Goal: Information Seeking & Learning: Learn about a topic

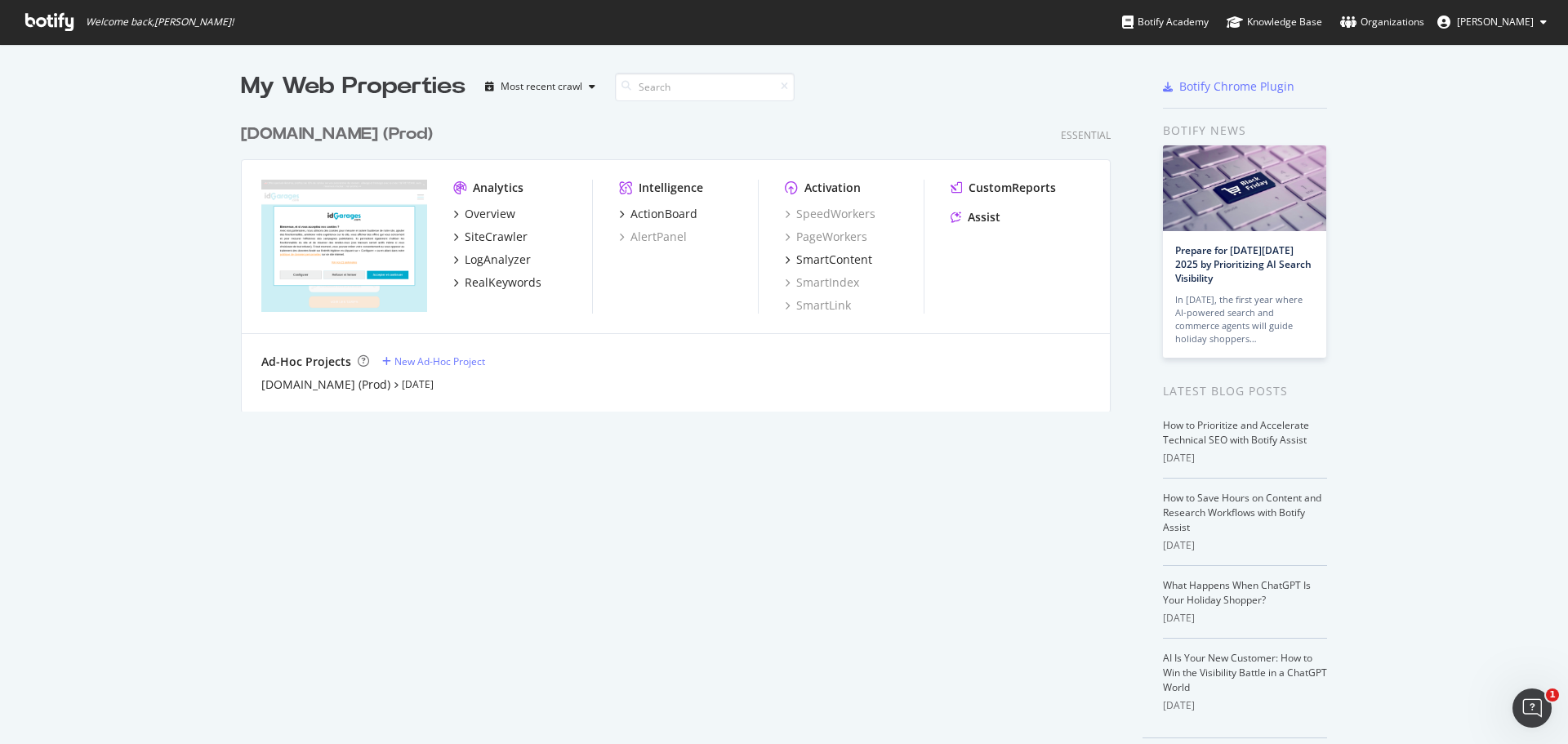
click at [1527, 15] on span "[PERSON_NAME]" at bounding box center [1494, 22] width 77 height 14
click at [71, 27] on icon at bounding box center [49, 22] width 48 height 18
click at [495, 238] on div "SiteCrawler" at bounding box center [496, 236] width 62 height 16
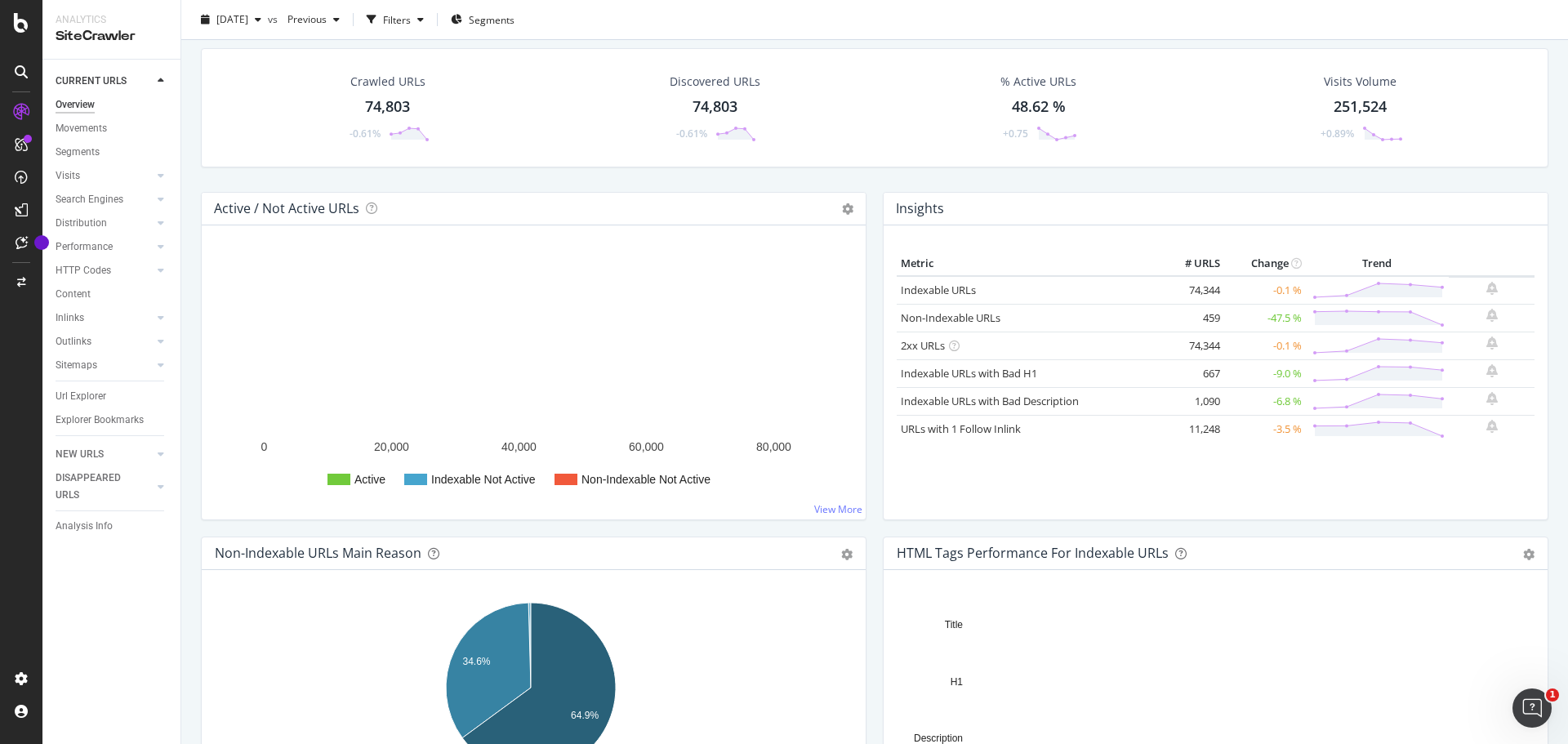
scroll to position [81, 0]
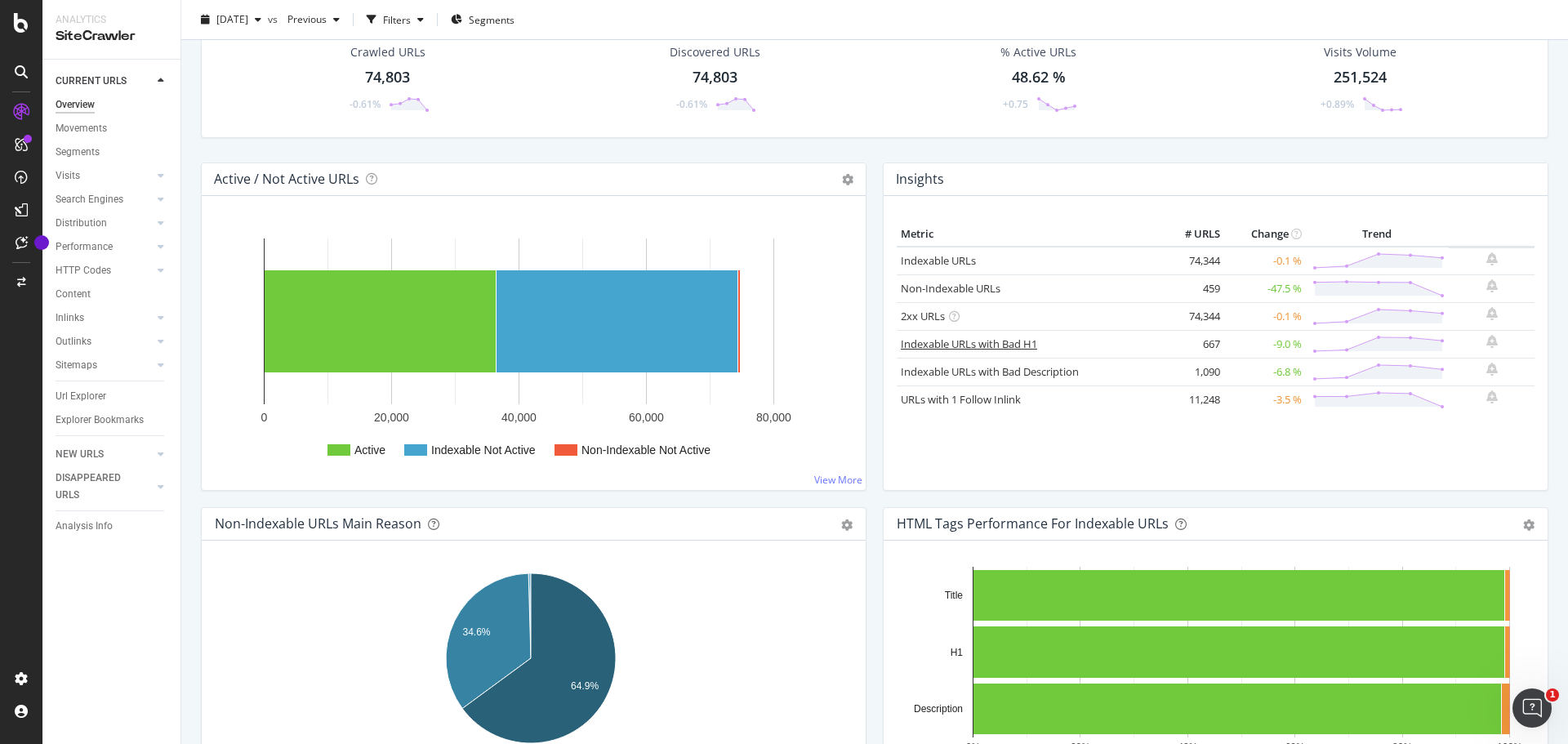
click at [990, 348] on link "Indexable URLs with Bad H1" at bounding box center [969, 344] width 136 height 15
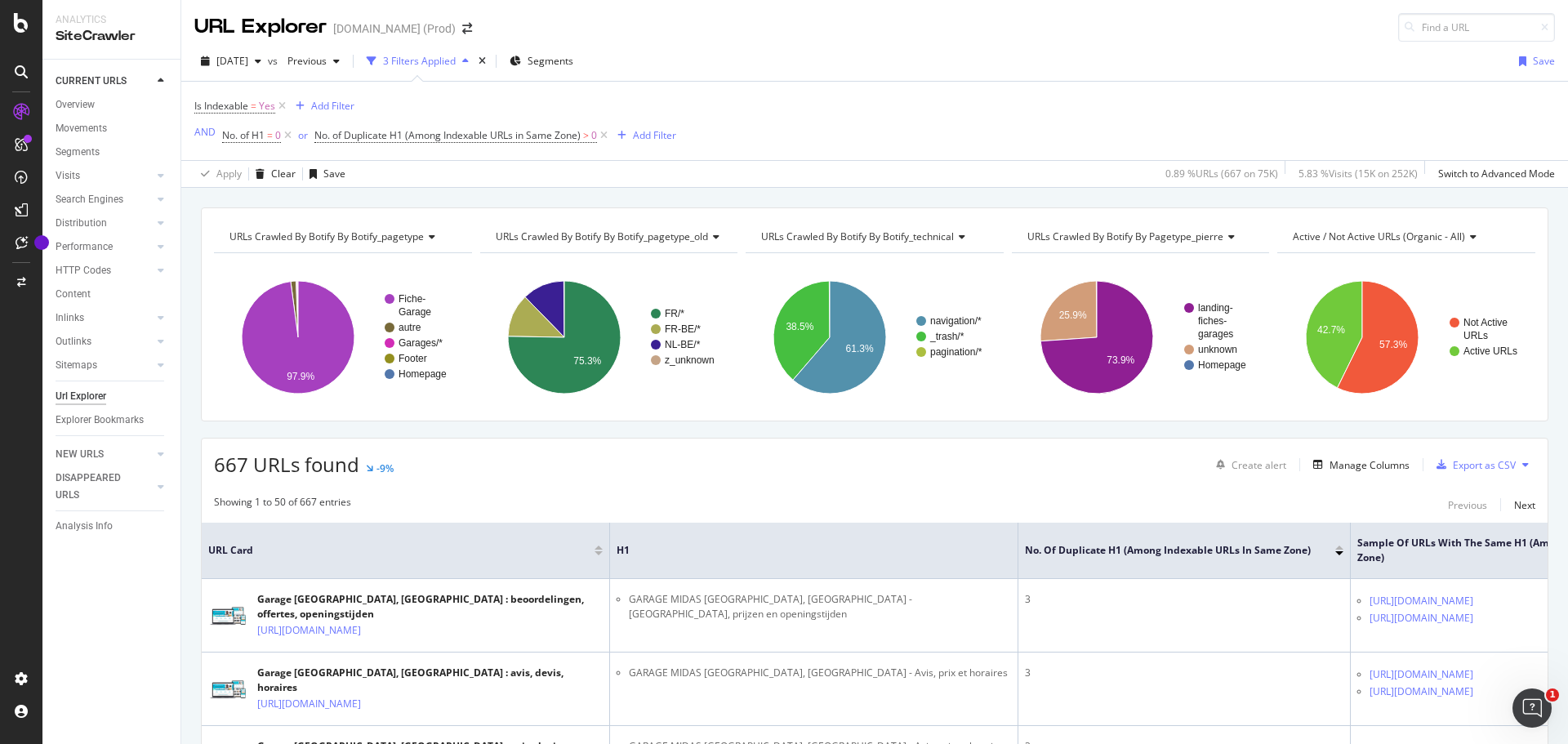
click at [1190, 234] on span "URLs Crawled By Botify By pagetype_pierre" at bounding box center [1125, 236] width 196 height 14
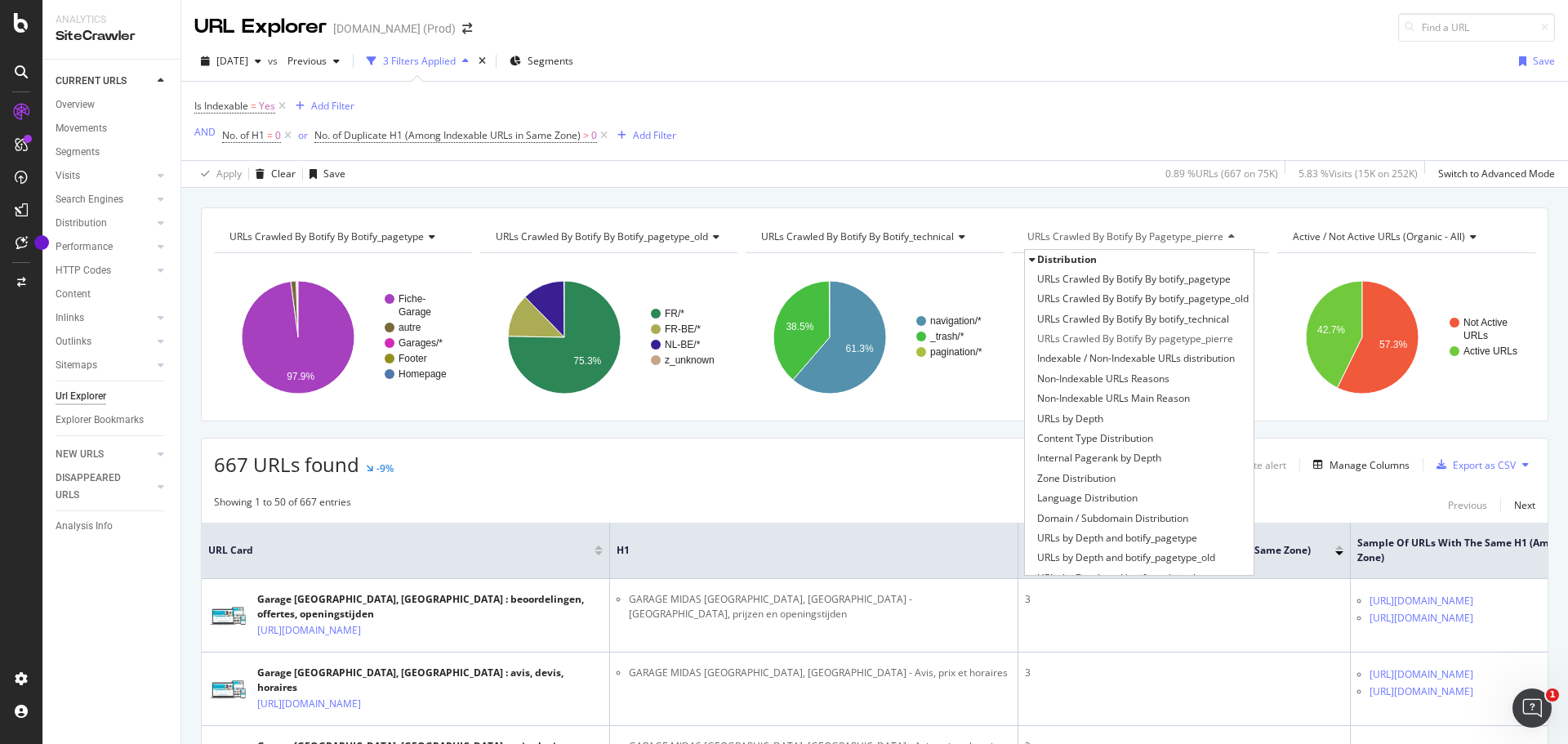
click at [1185, 233] on span "URLs Crawled By Botify By pagetype_pierre" at bounding box center [1125, 236] width 196 height 14
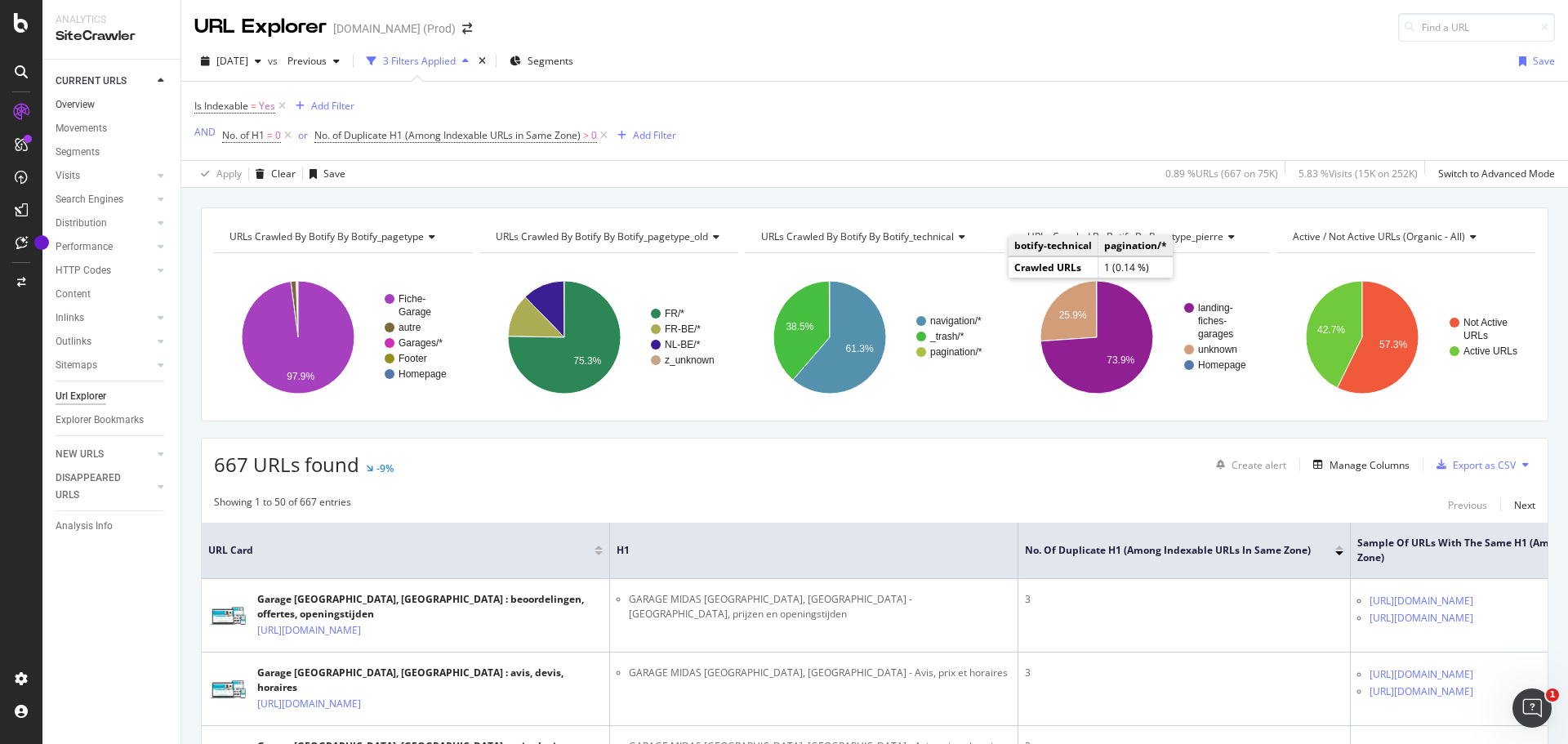
click at [110, 97] on link "Overview" at bounding box center [113, 105] width 114 height 17
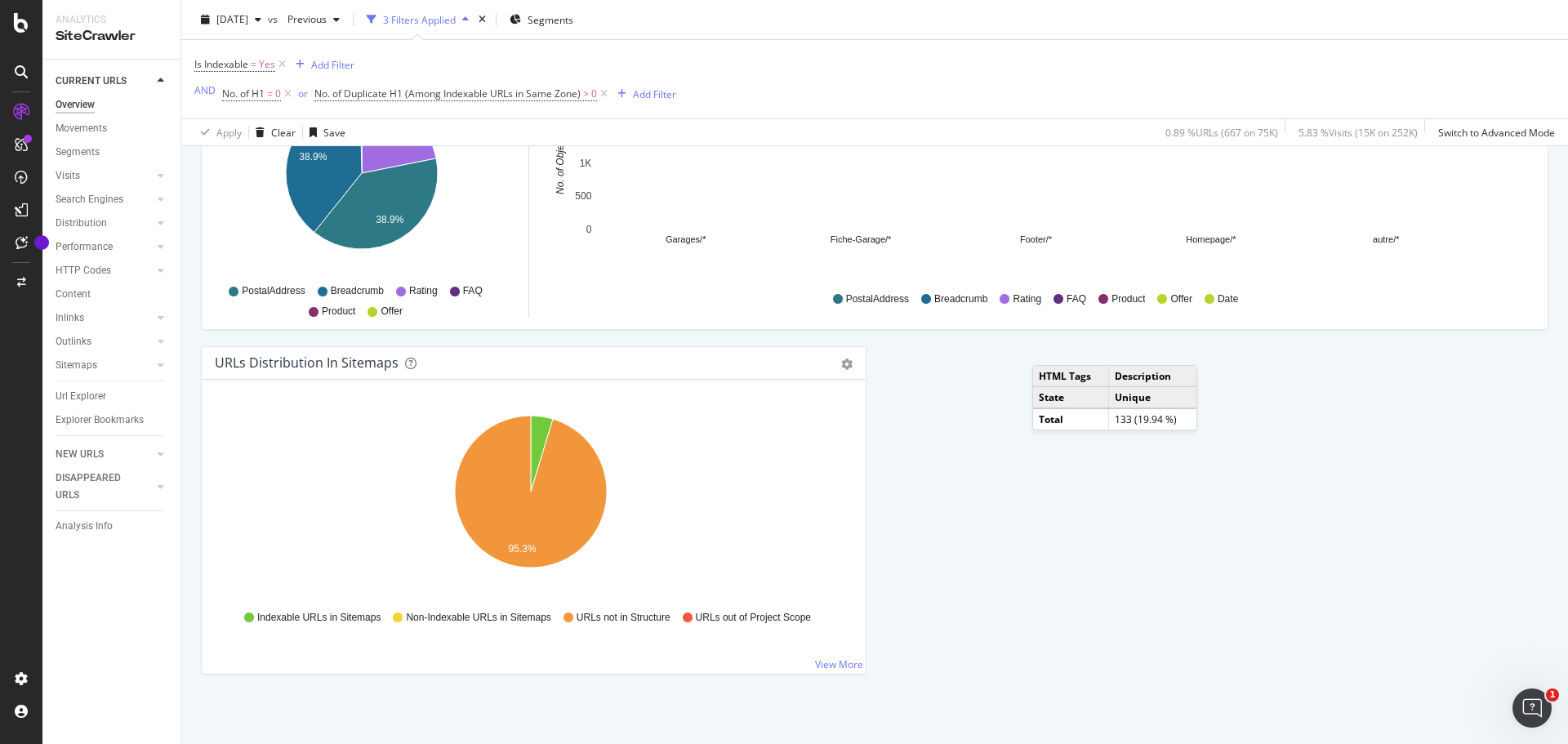
scroll to position [1730, 0]
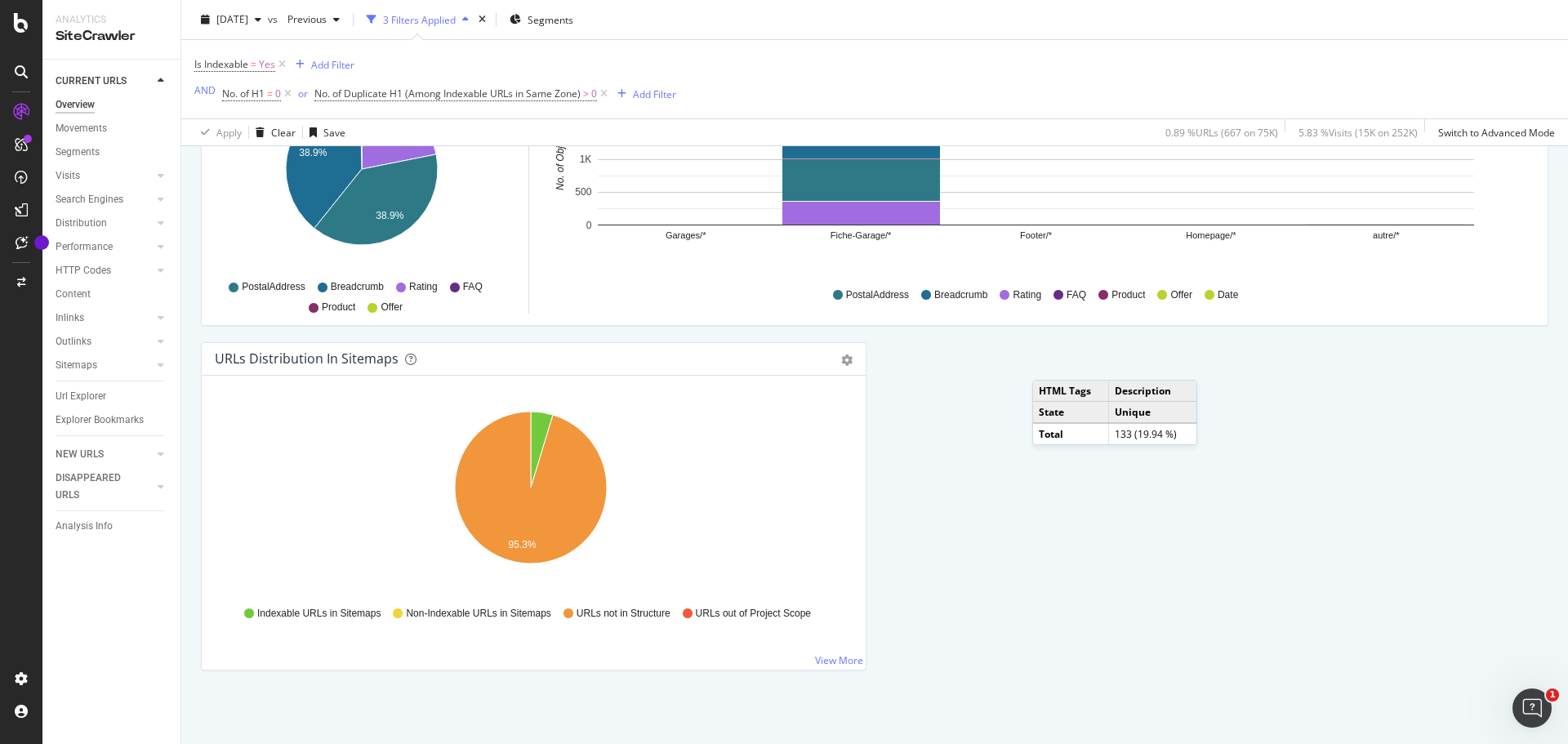
click at [828, 656] on link "View More" at bounding box center [839, 660] width 48 height 14
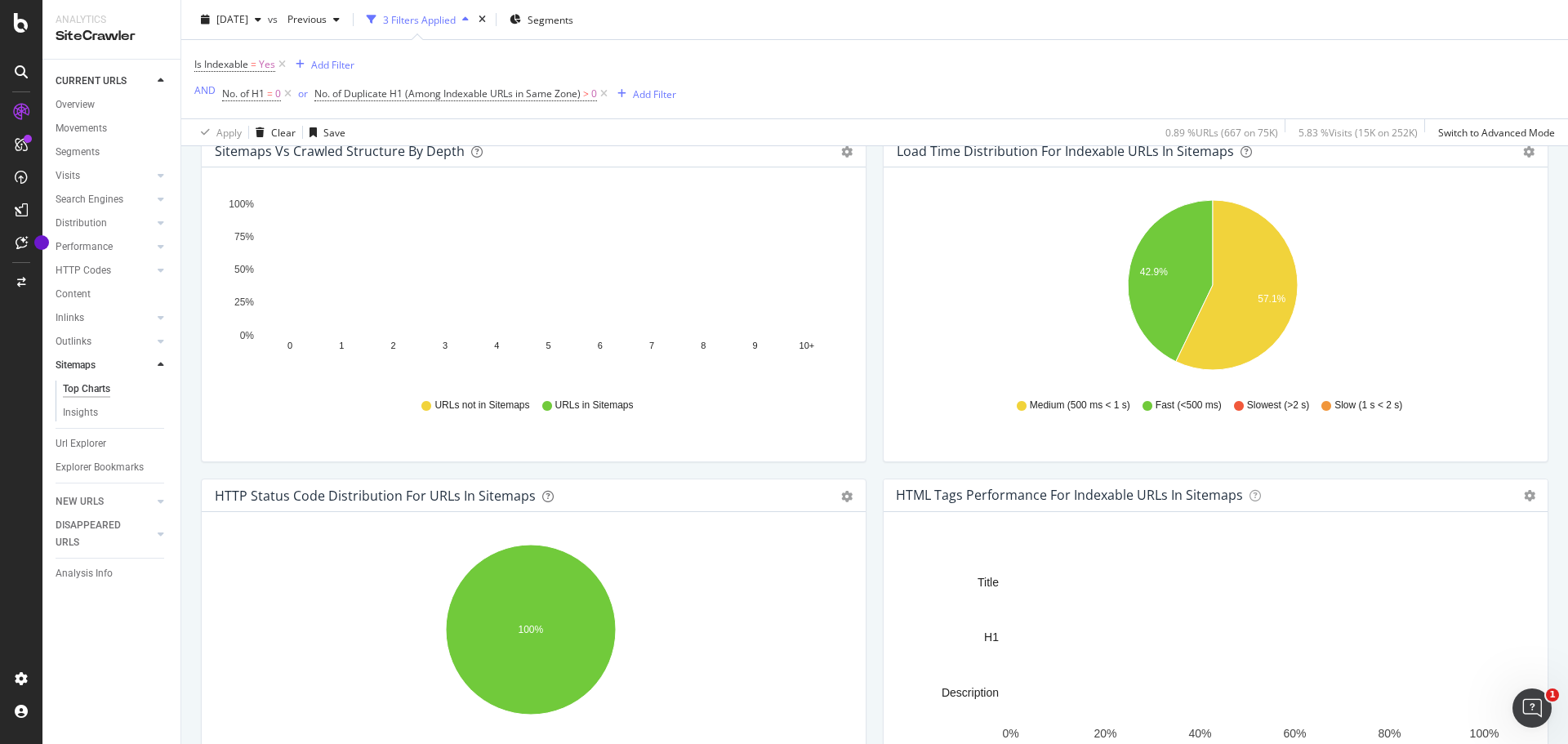
scroll to position [628, 0]
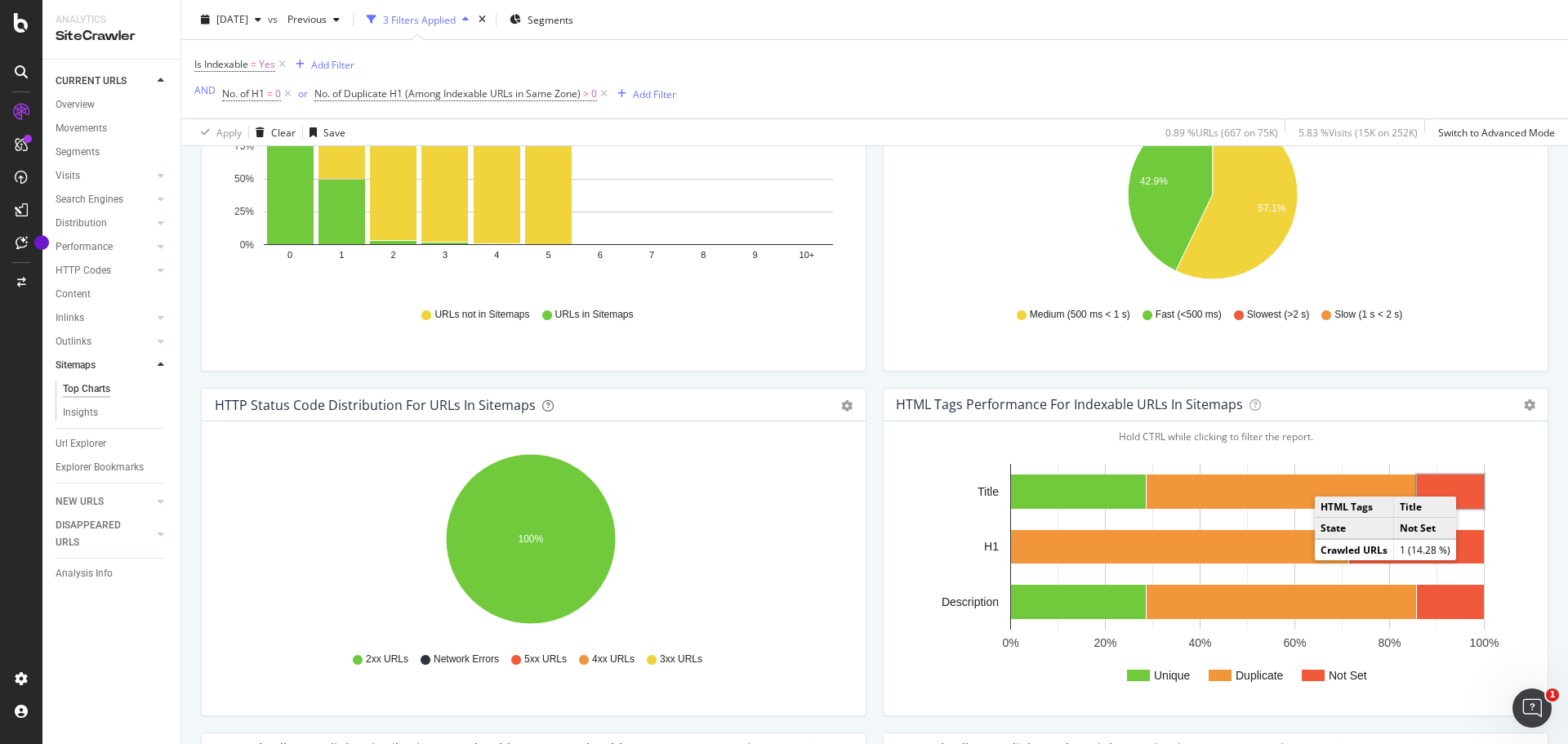
click at [1423, 482] on rect "A chart." at bounding box center [1450, 491] width 67 height 34
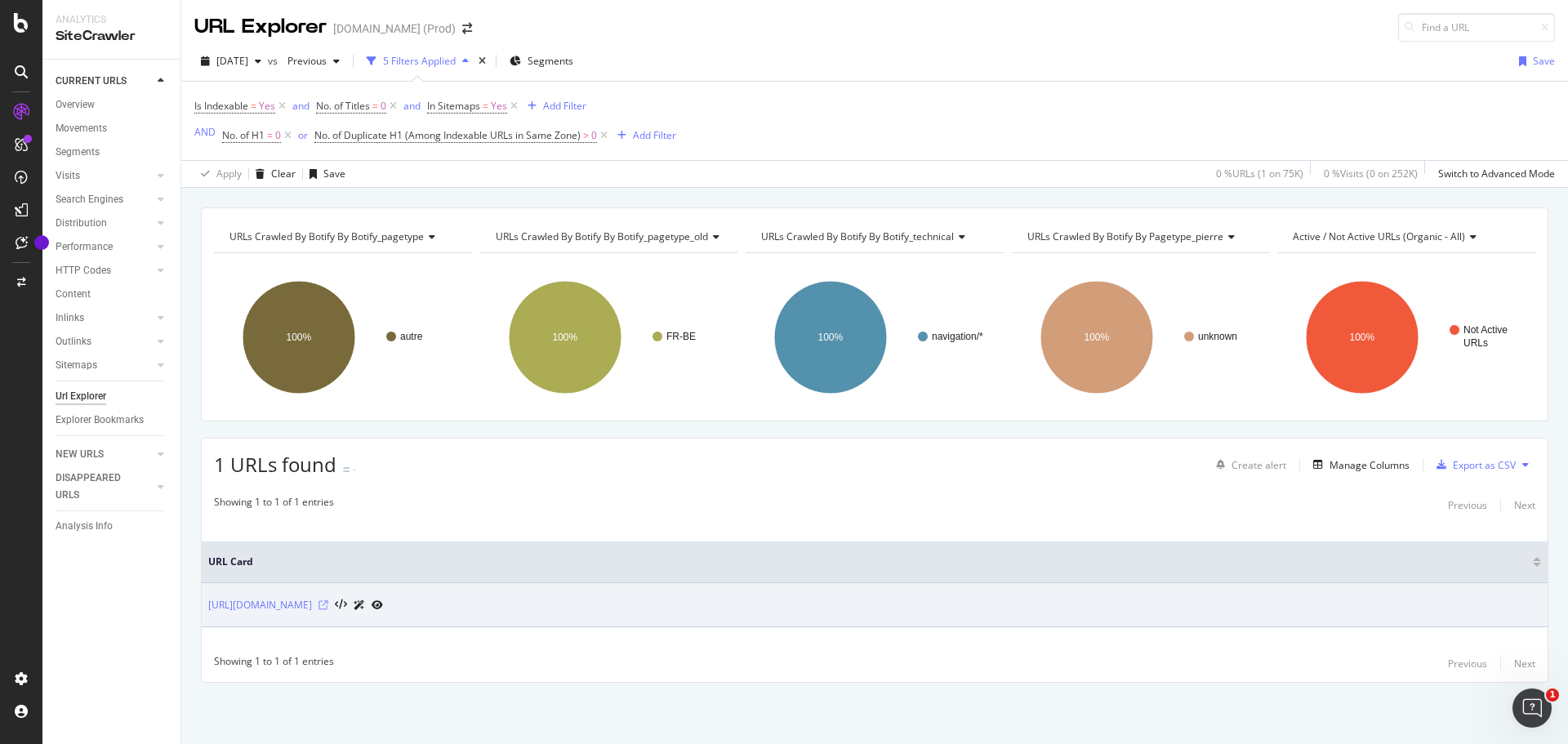
click at [329, 601] on icon at bounding box center [323, 605] width 9 height 9
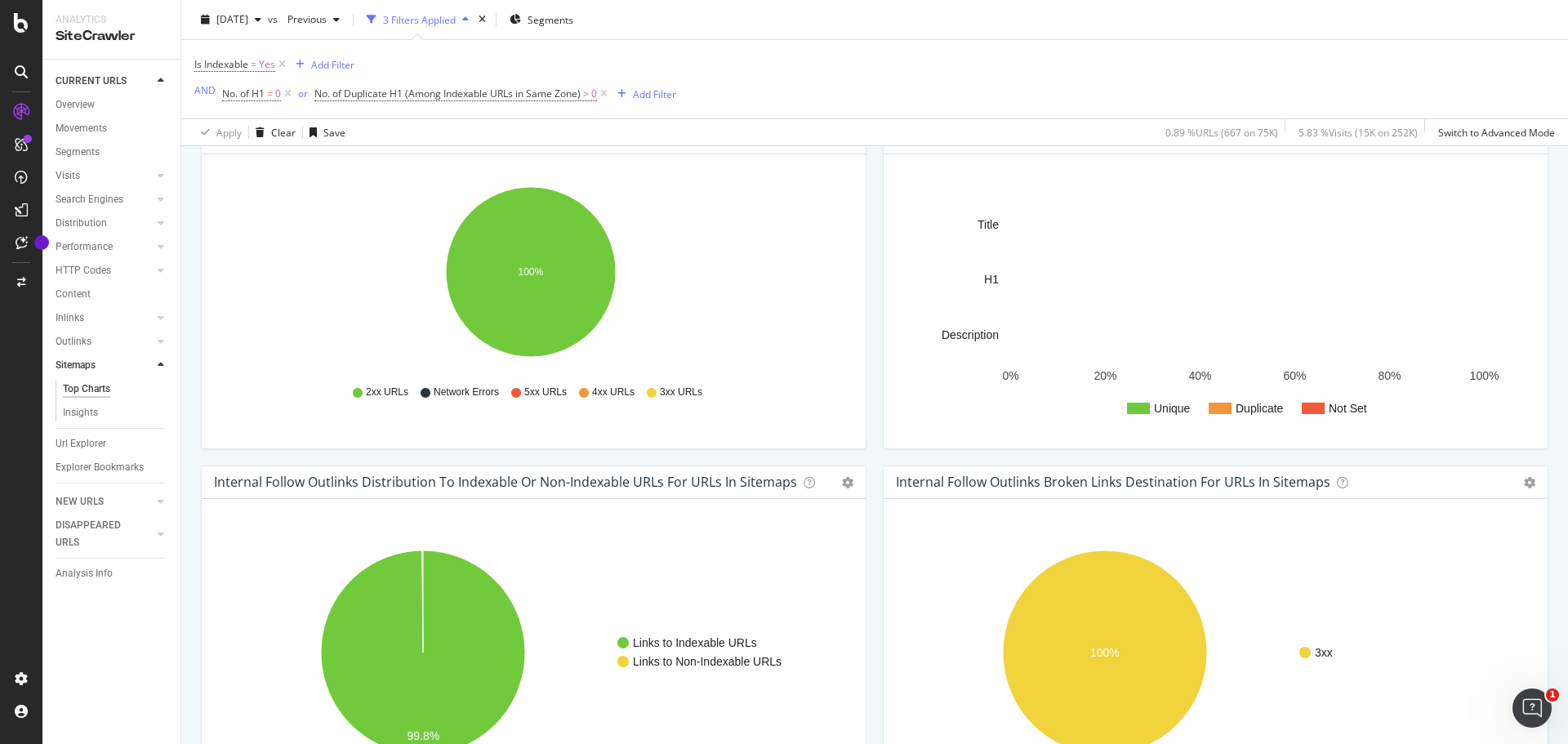
scroll to position [898, 0]
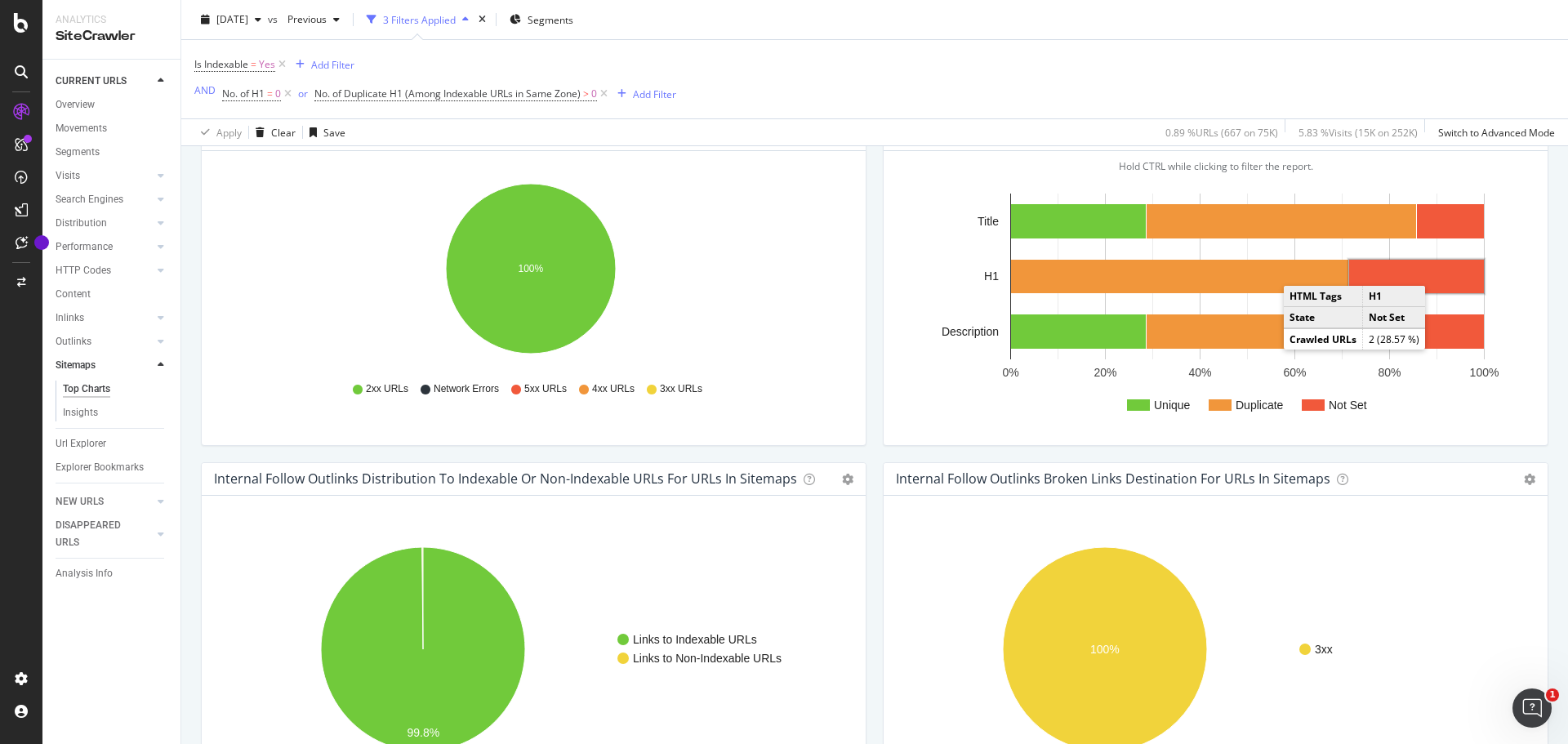
drag, startPoint x: 1365, startPoint y: 270, endPoint x: 1385, endPoint y: 270, distance: 20.0
click at [1385, 270] on rect "A chart." at bounding box center [1417, 275] width 134 height 33
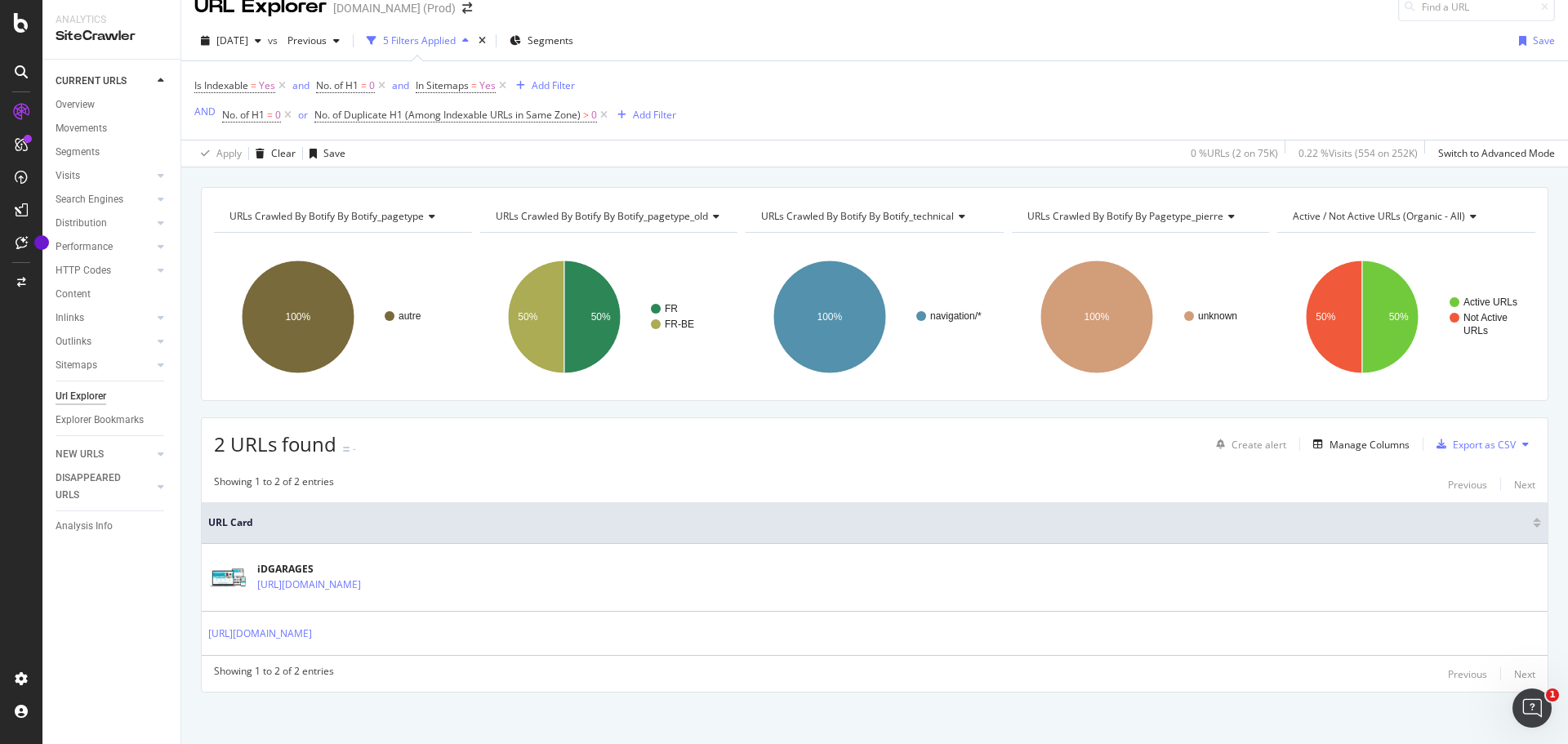
scroll to position [27, 0]
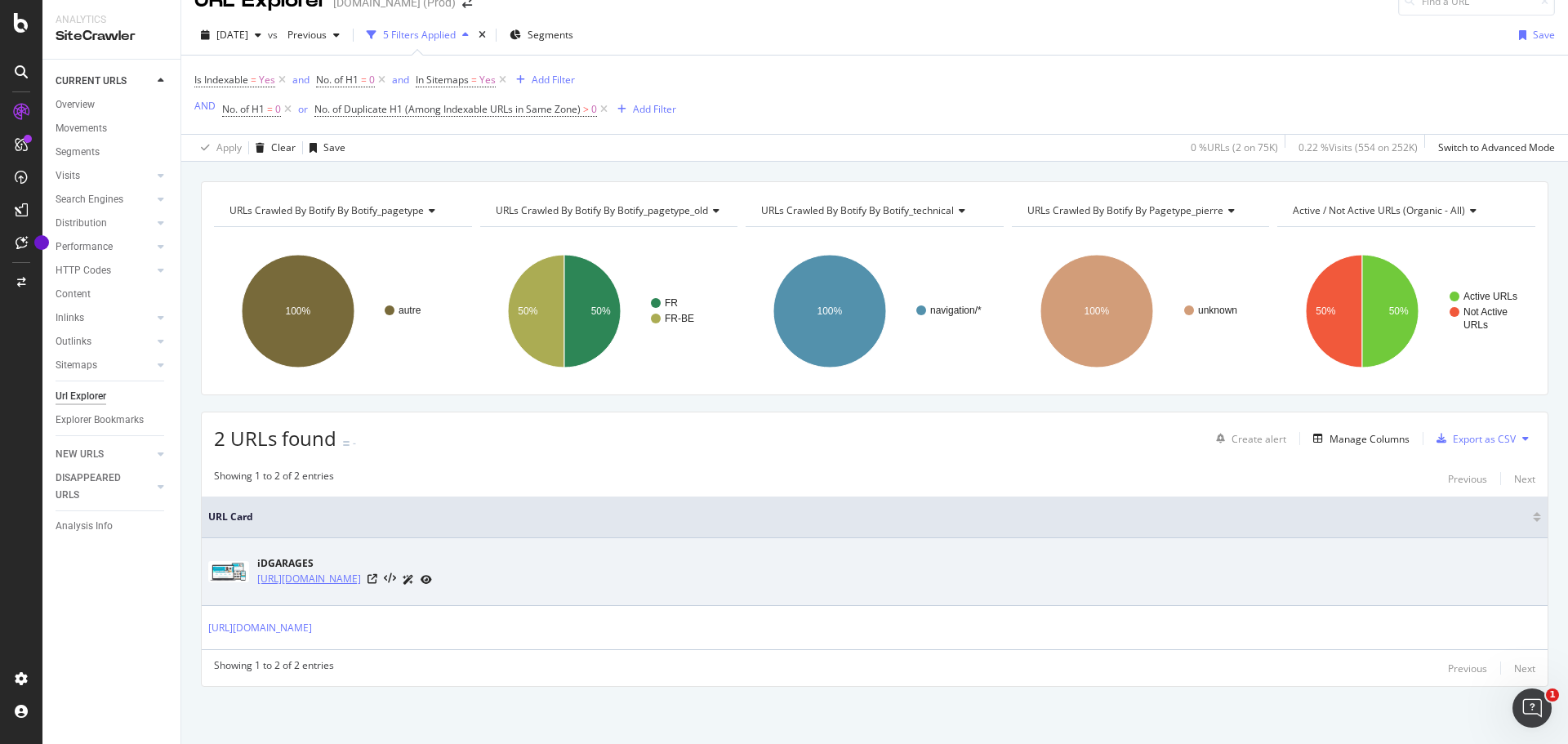
click at [336, 578] on link "https://www.idgarages.com/fr-fr/account" at bounding box center [310, 578] width 104 height 16
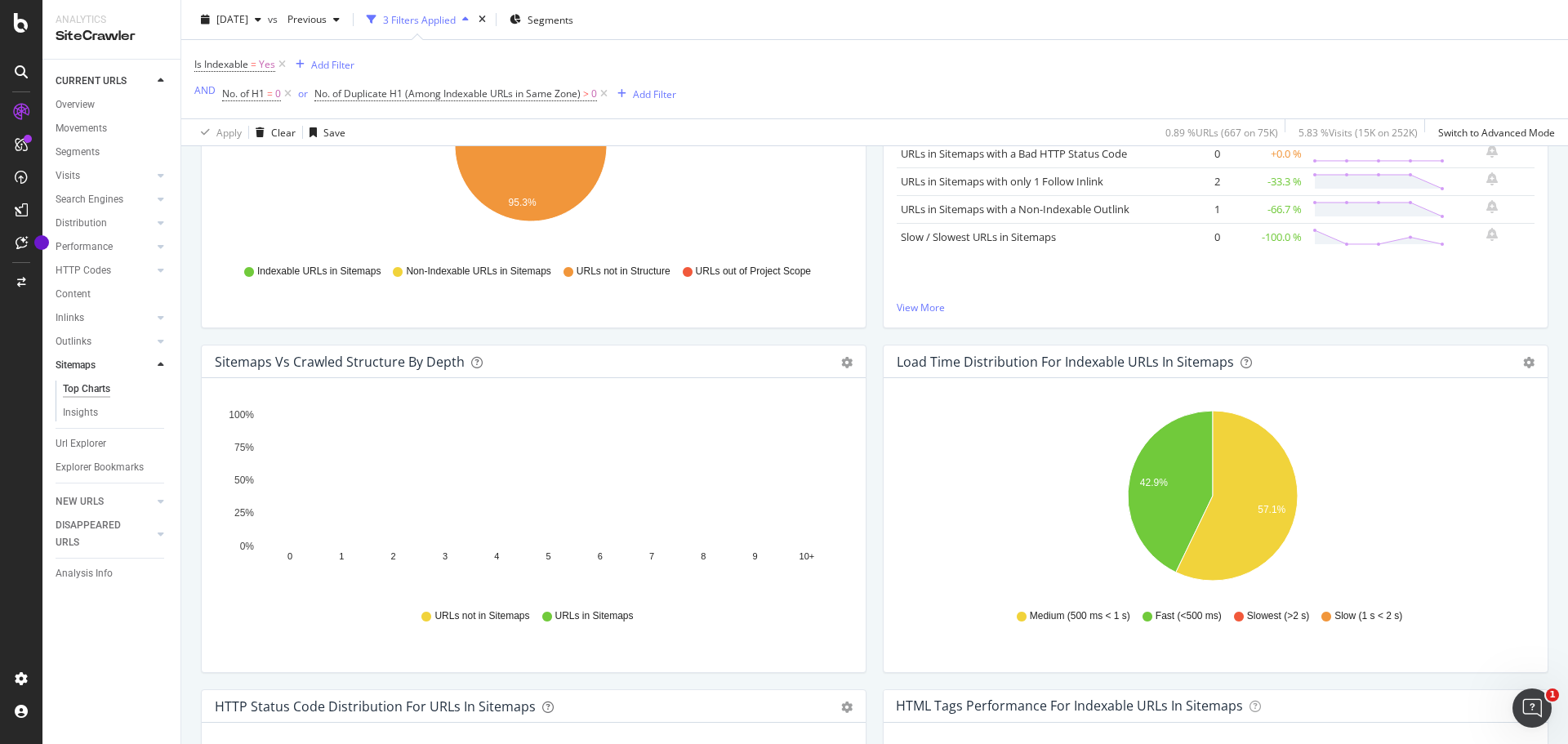
scroll to position [735, 0]
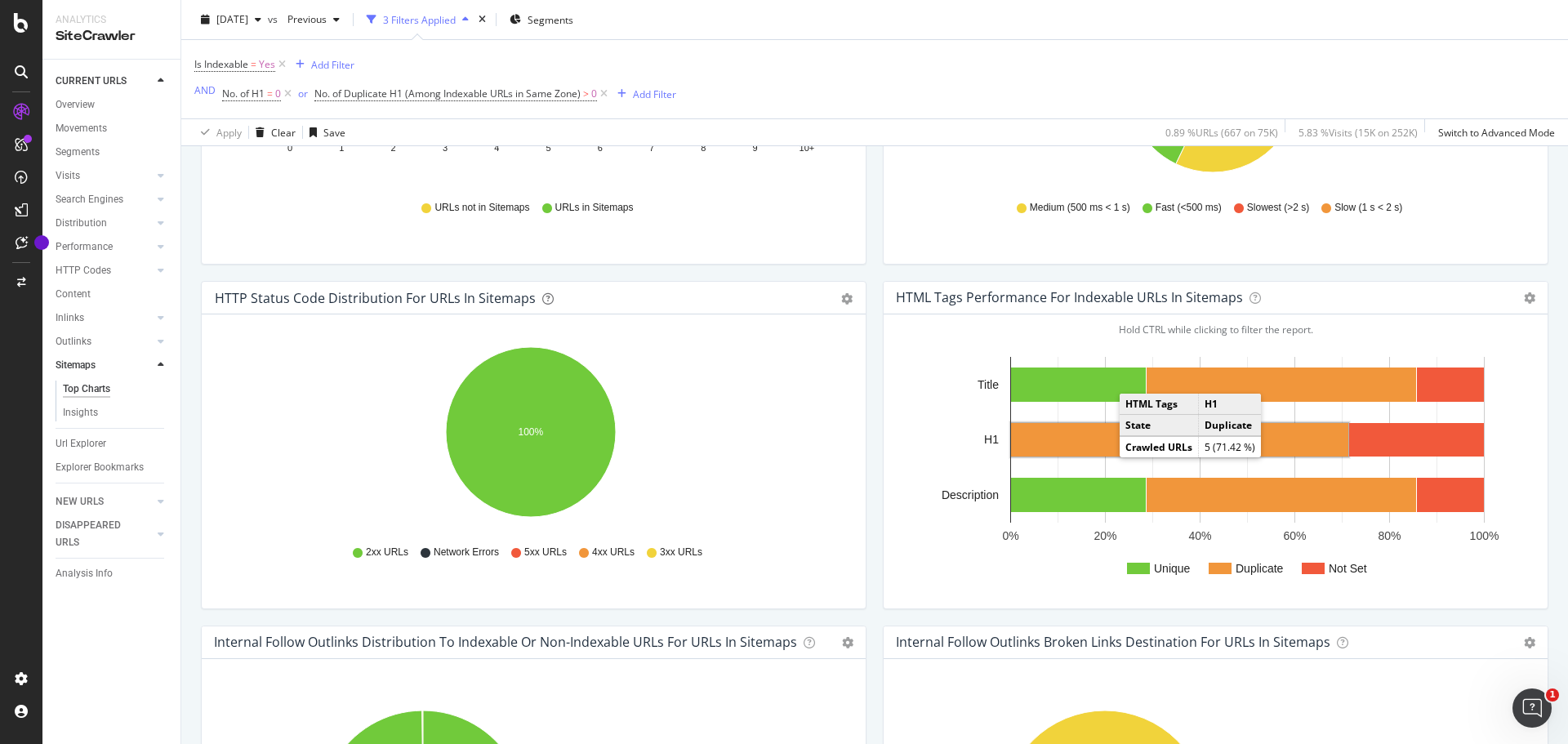
click at [1047, 426] on rect "A chart." at bounding box center [1180, 439] width 337 height 33
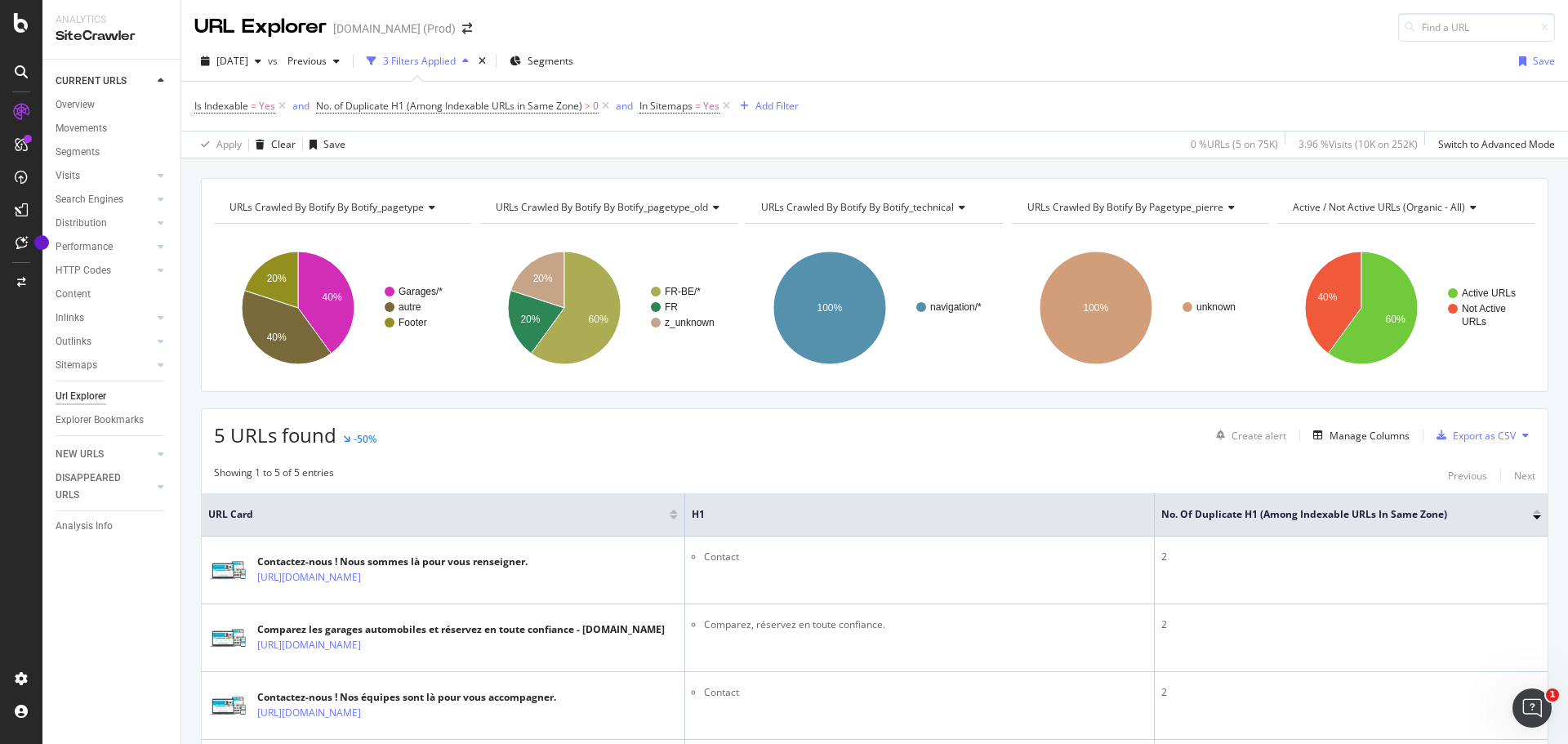
scroll to position [81, 0]
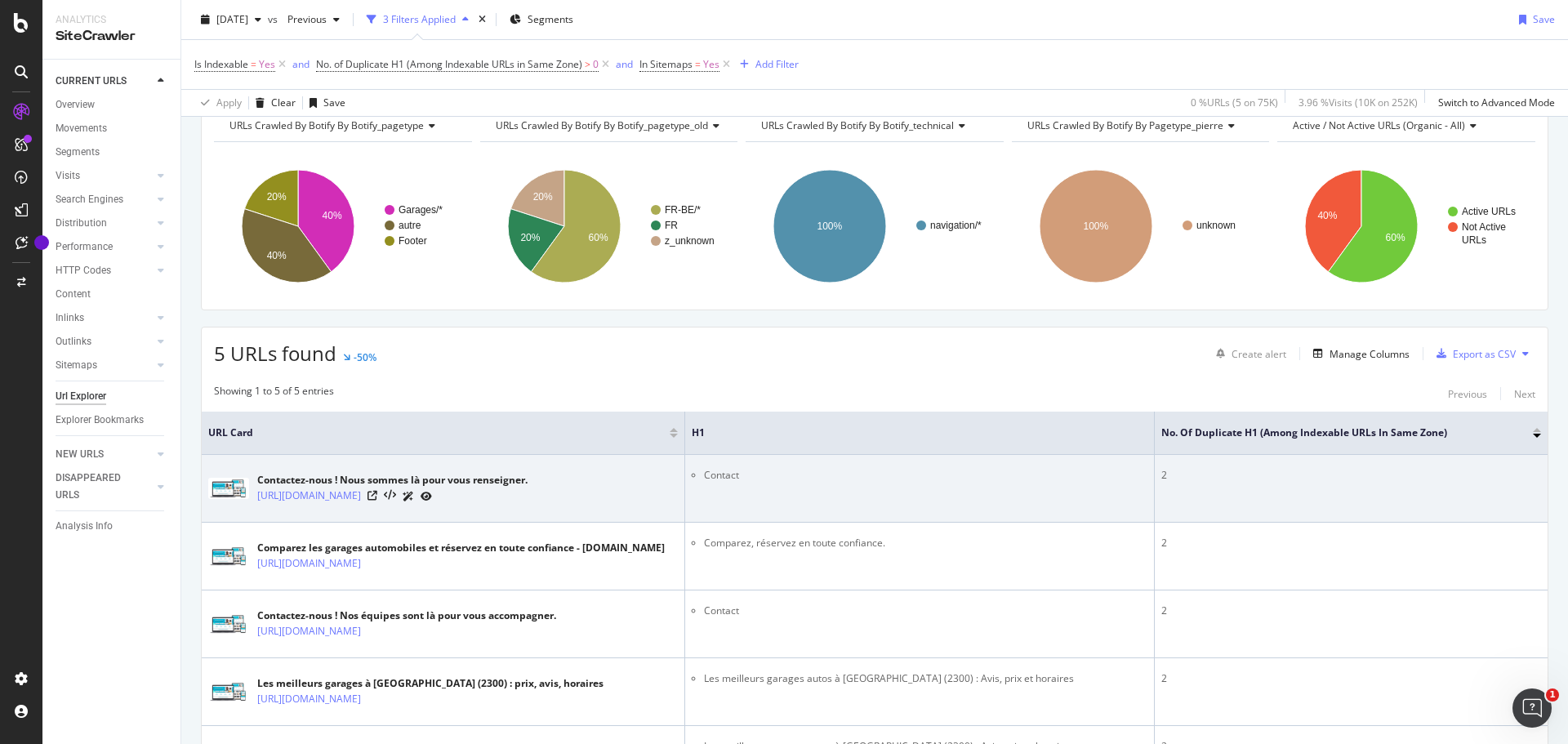
click at [414, 494] on icon at bounding box center [408, 496] width 11 height 9
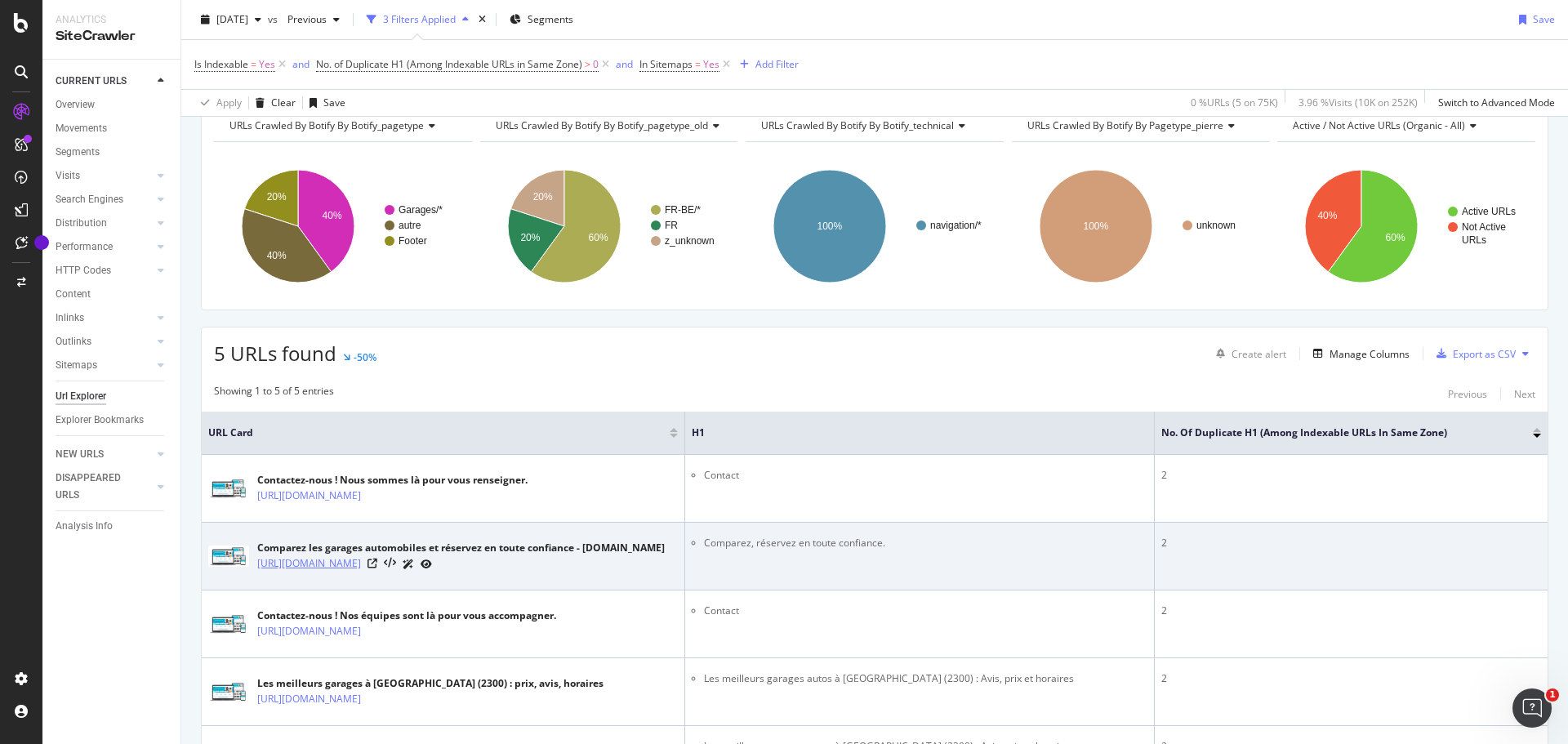
click at [361, 561] on link "https://www.idgarages.com/" at bounding box center [310, 562] width 104 height 16
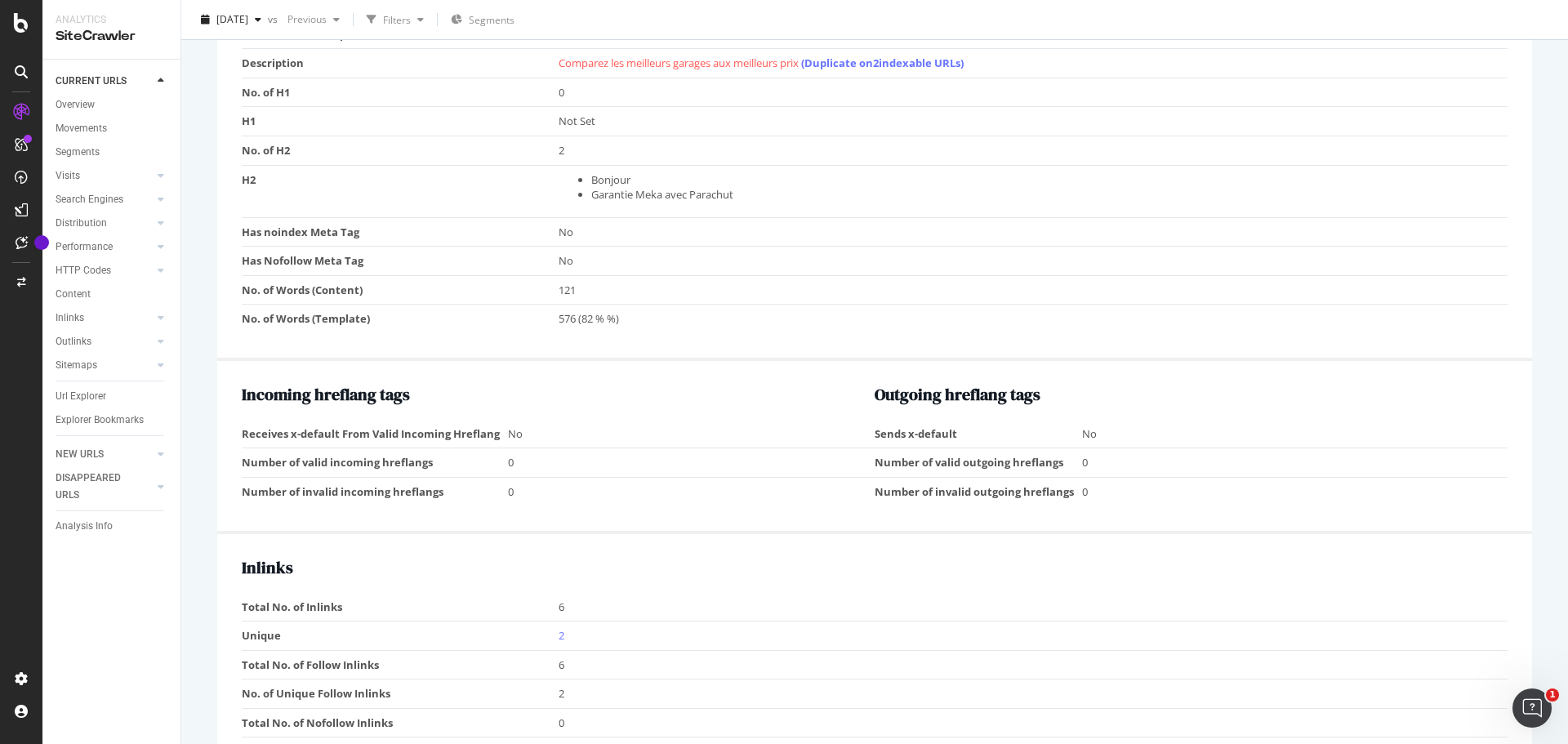
scroll to position [1388, 0]
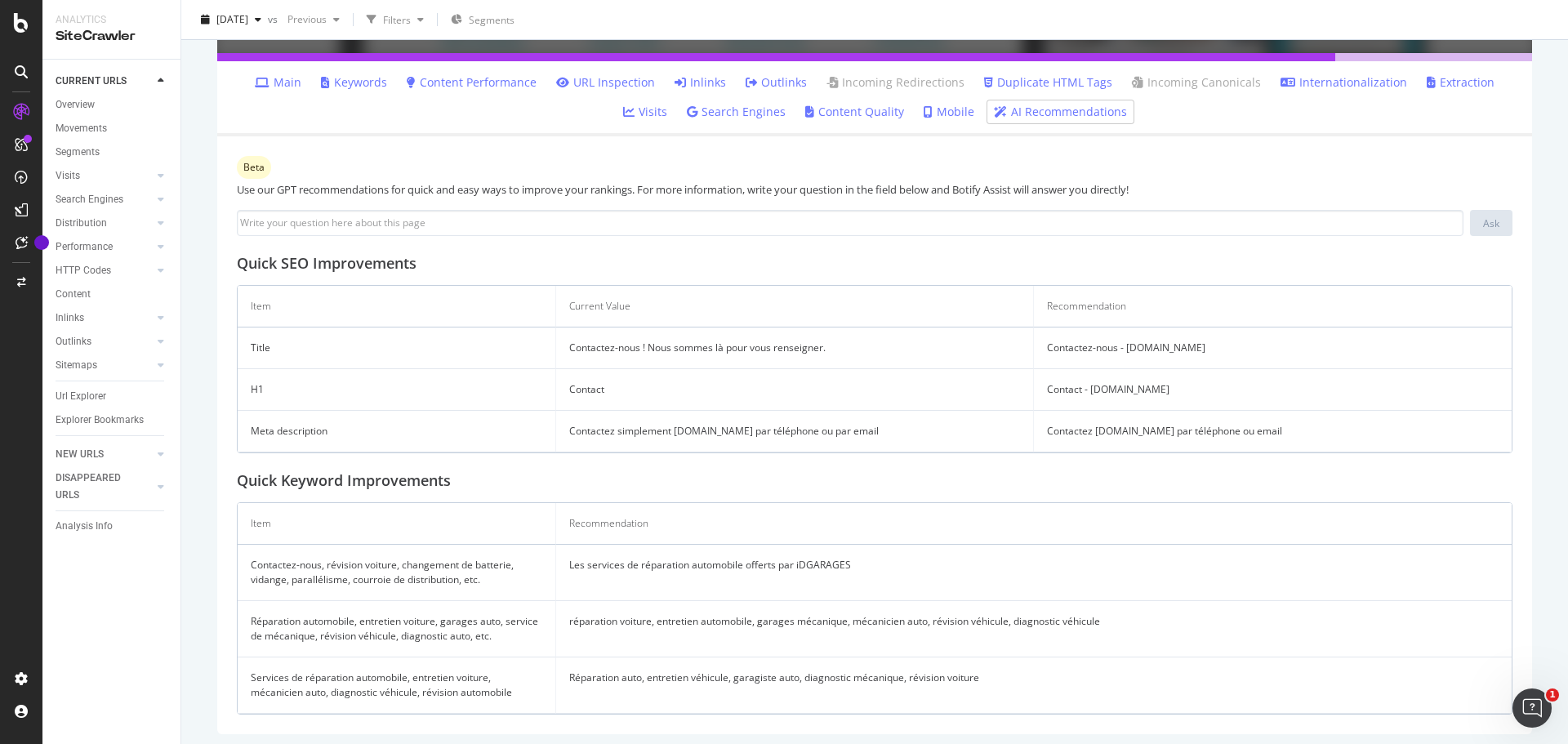
scroll to position [382, 0]
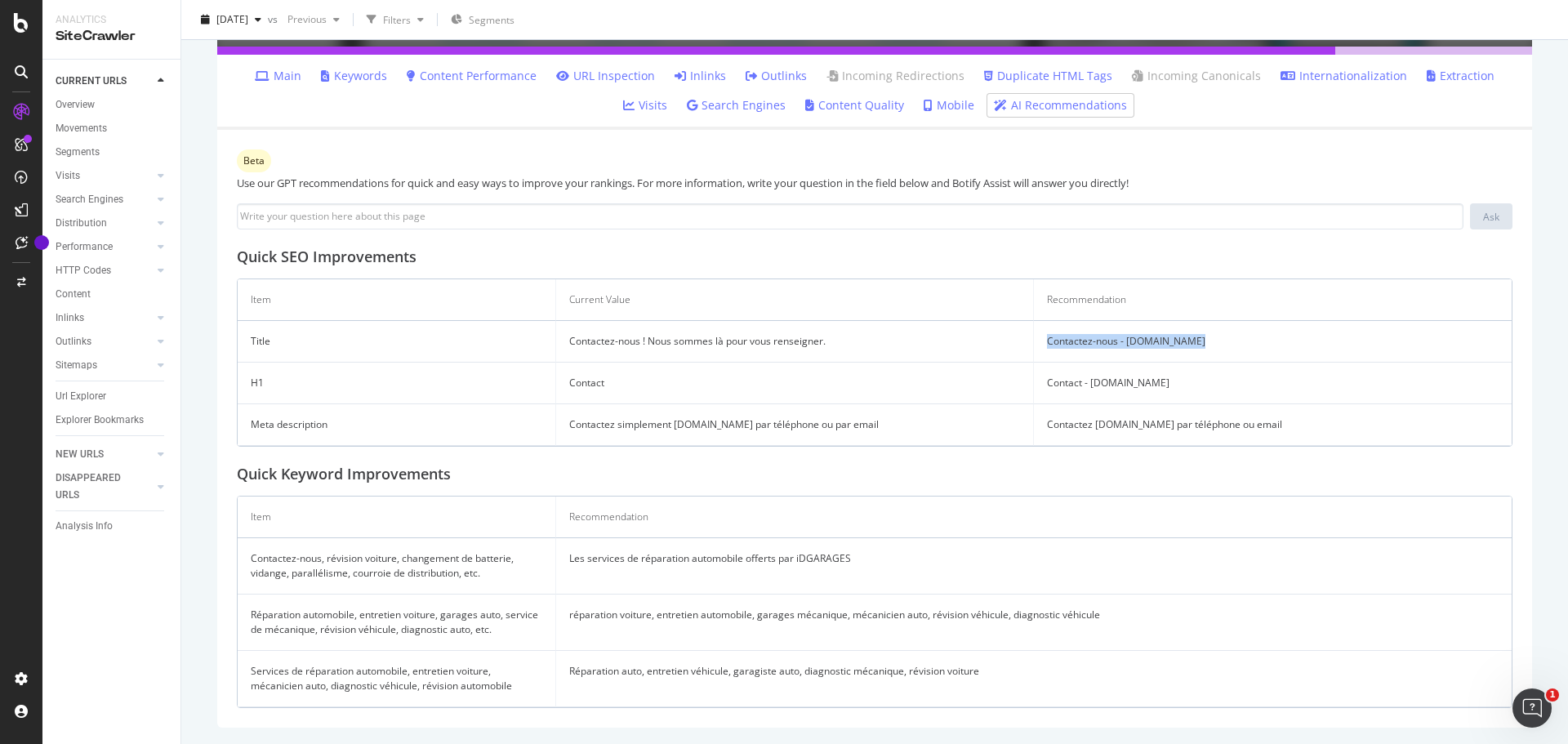
drag, startPoint x: 1203, startPoint y: 338, endPoint x: 1013, endPoint y: 333, distance: 190.1
click at [1013, 333] on tr "Title Contactez-nous ! Nous sommes là pour vous renseigner. Contactez-nous - iD…" at bounding box center [874, 342] width 1274 height 42
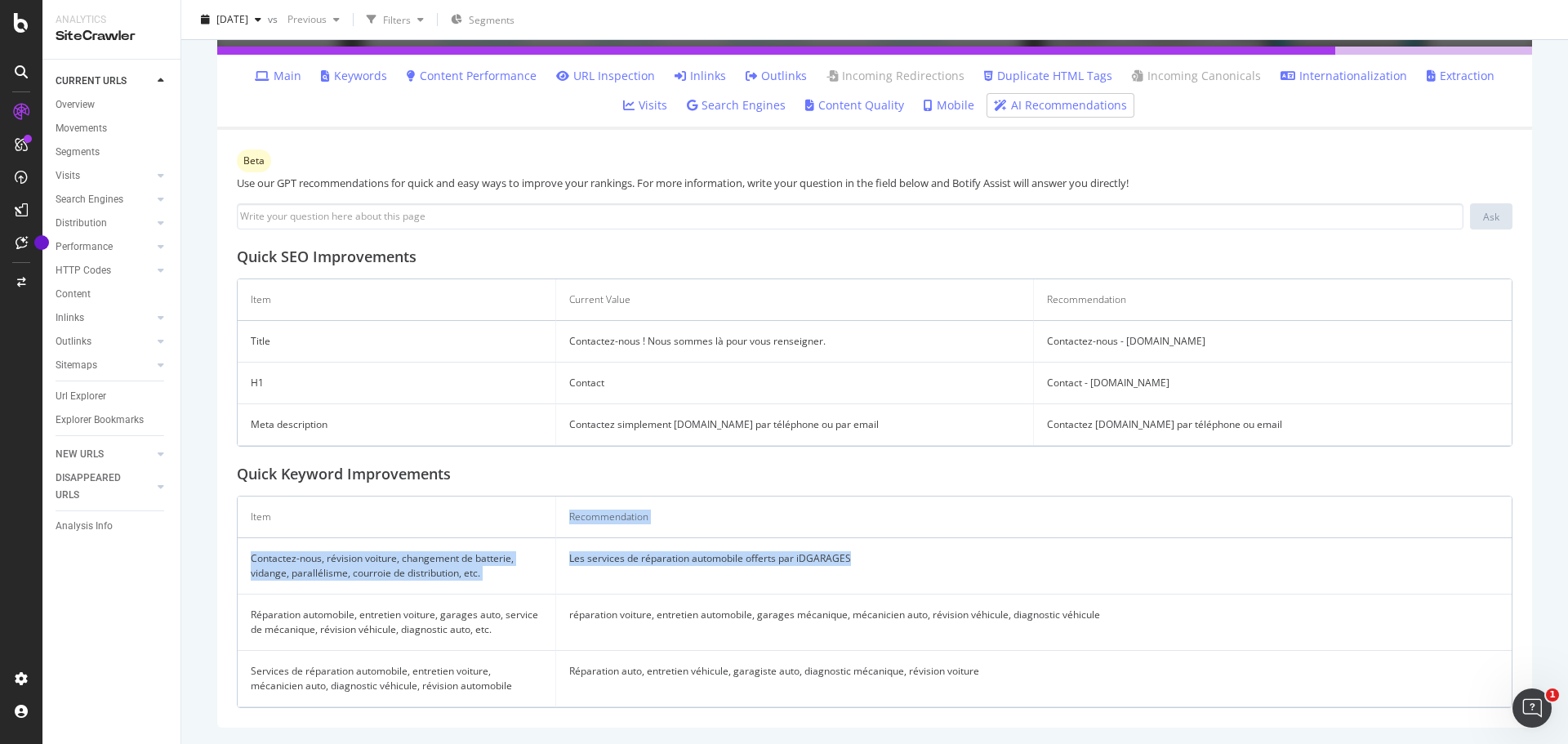
drag, startPoint x: 914, startPoint y: 549, endPoint x: 537, endPoint y: 526, distance: 377.7
click at [537, 526] on table "Item Recommendation Contactez-nous, révision voiture, changement de batterie, v…" at bounding box center [874, 601] width 1274 height 210
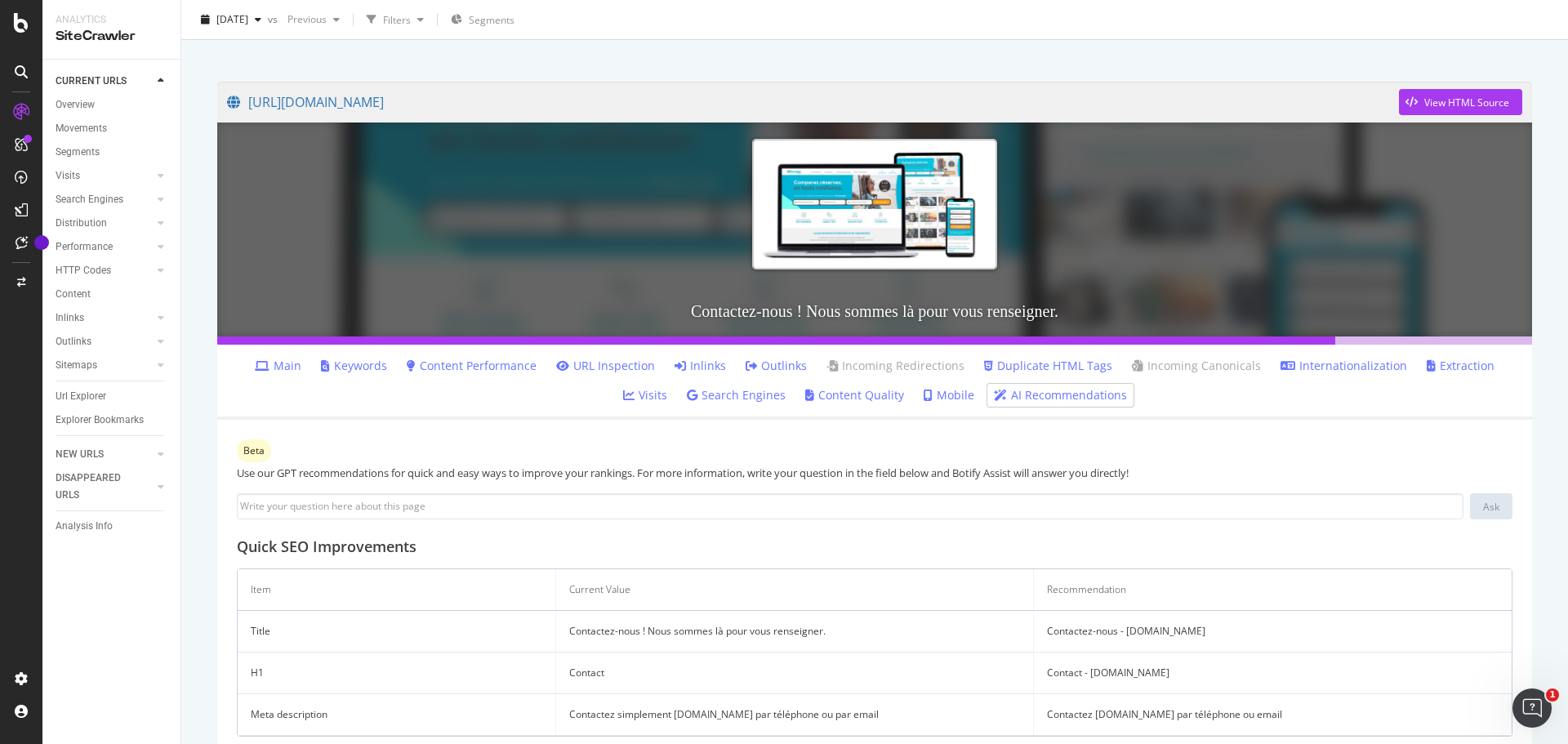
scroll to position [56, 0]
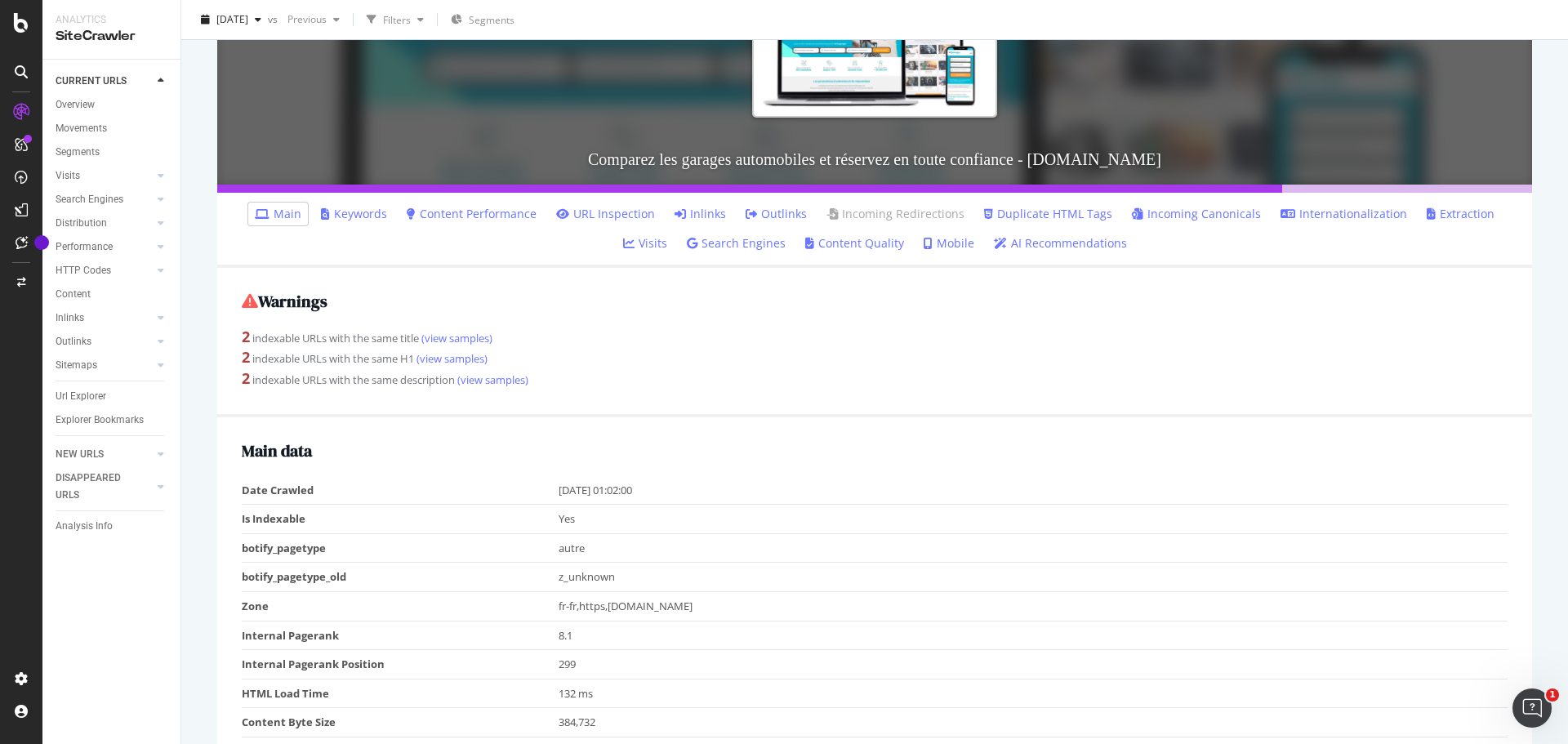
scroll to position [245, 0]
click at [450, 333] on link "(view samples)" at bounding box center [455, 337] width 74 height 15
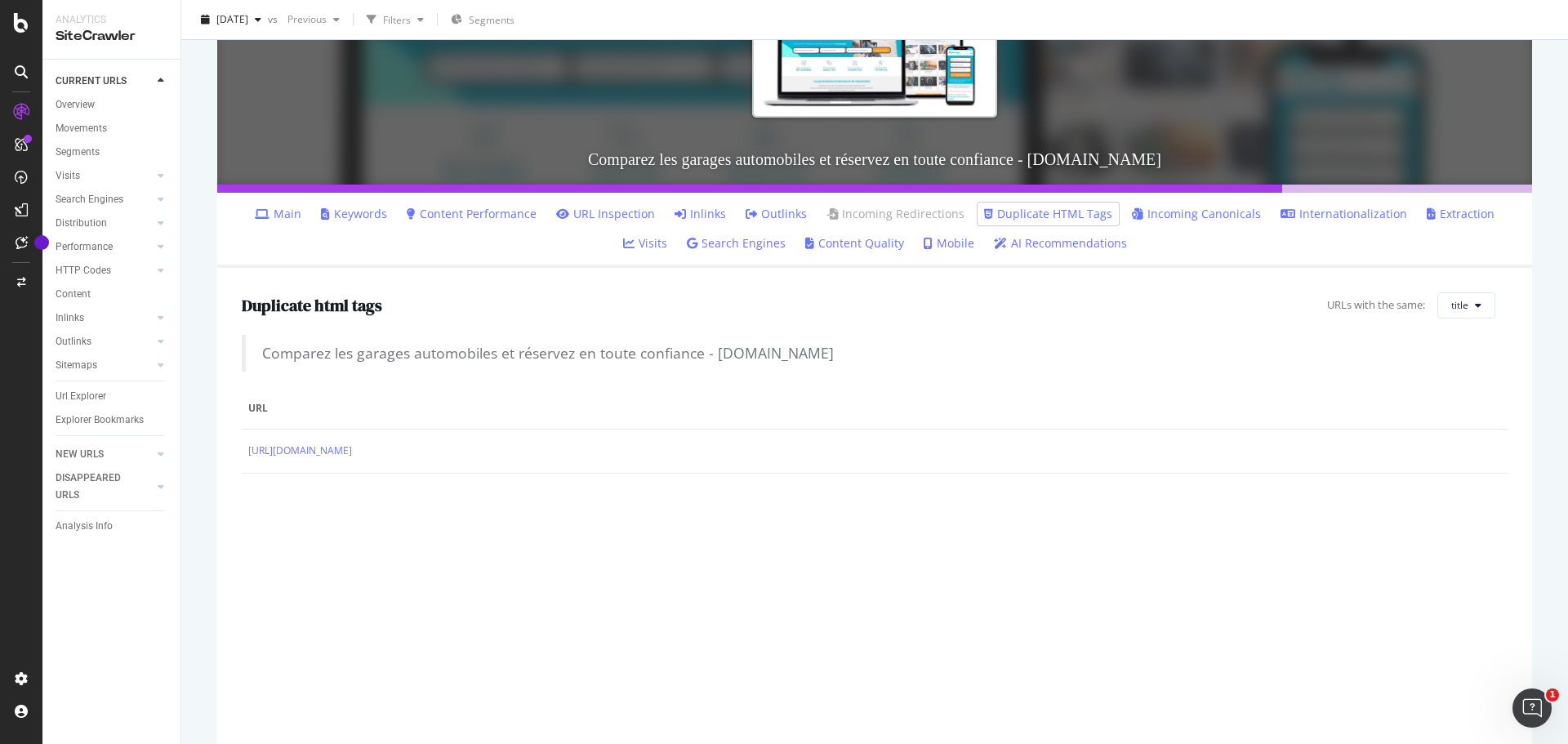
scroll to position [245, 0]
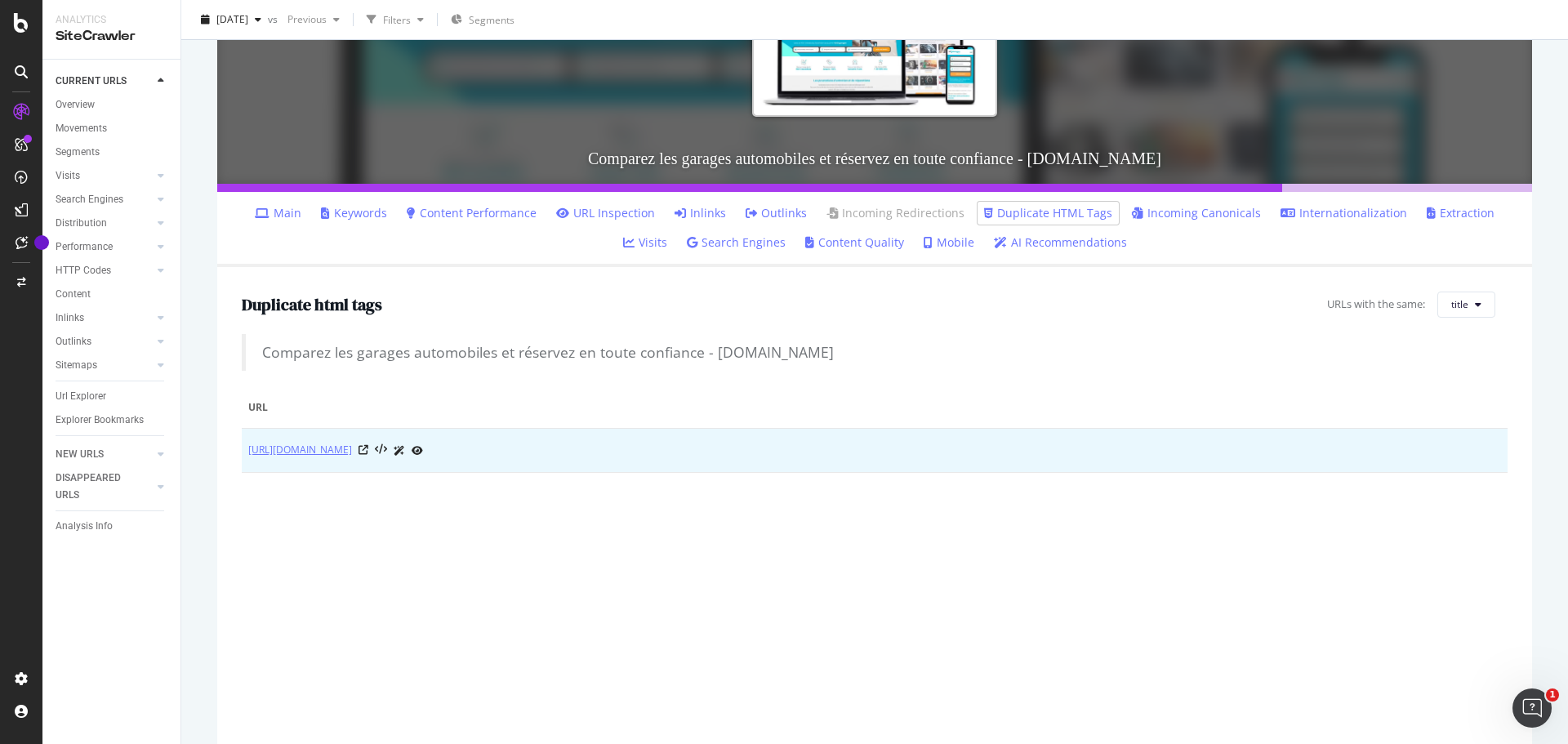
click at [276, 447] on link "https://www.idgarages.com/fr-fr" at bounding box center [300, 450] width 104 height 16
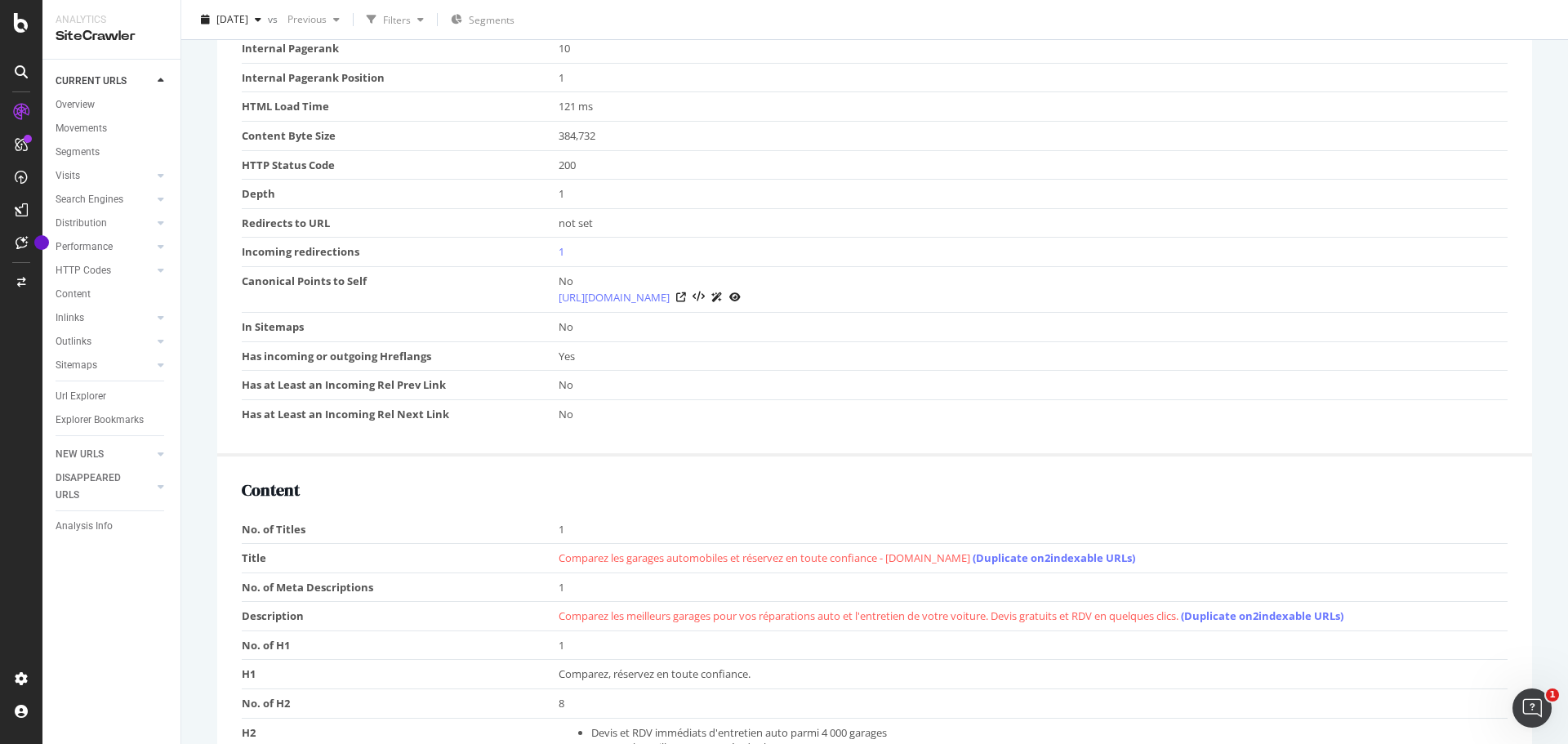
scroll to position [898, 0]
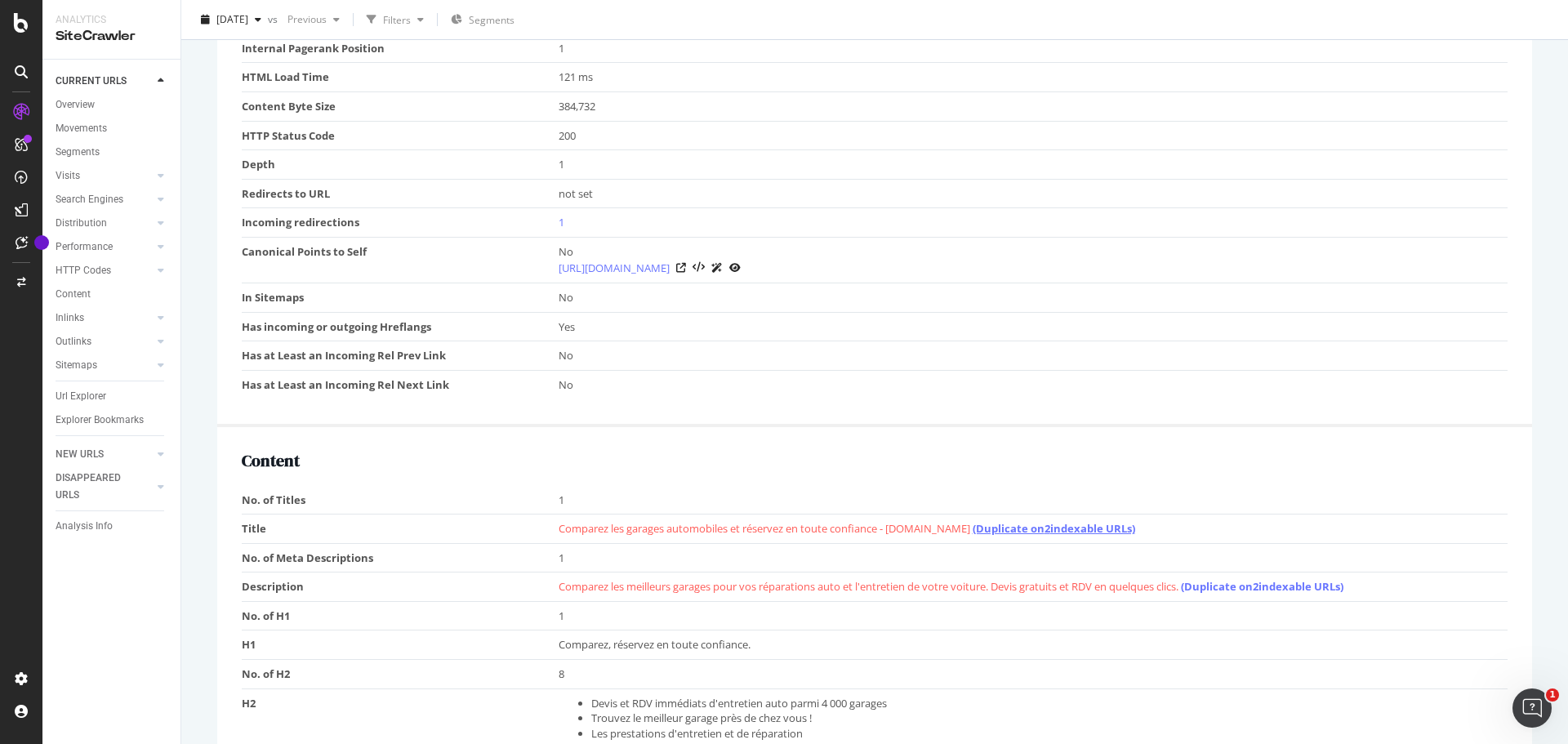
drag, startPoint x: 1109, startPoint y: 524, endPoint x: 1098, endPoint y: 524, distance: 11.0
drag, startPoint x: 1098, startPoint y: 524, endPoint x: 989, endPoint y: 528, distance: 109.1
click at [989, 528] on link "(Duplicate on 2 indexable URLs)" at bounding box center [1054, 528] width 163 height 15
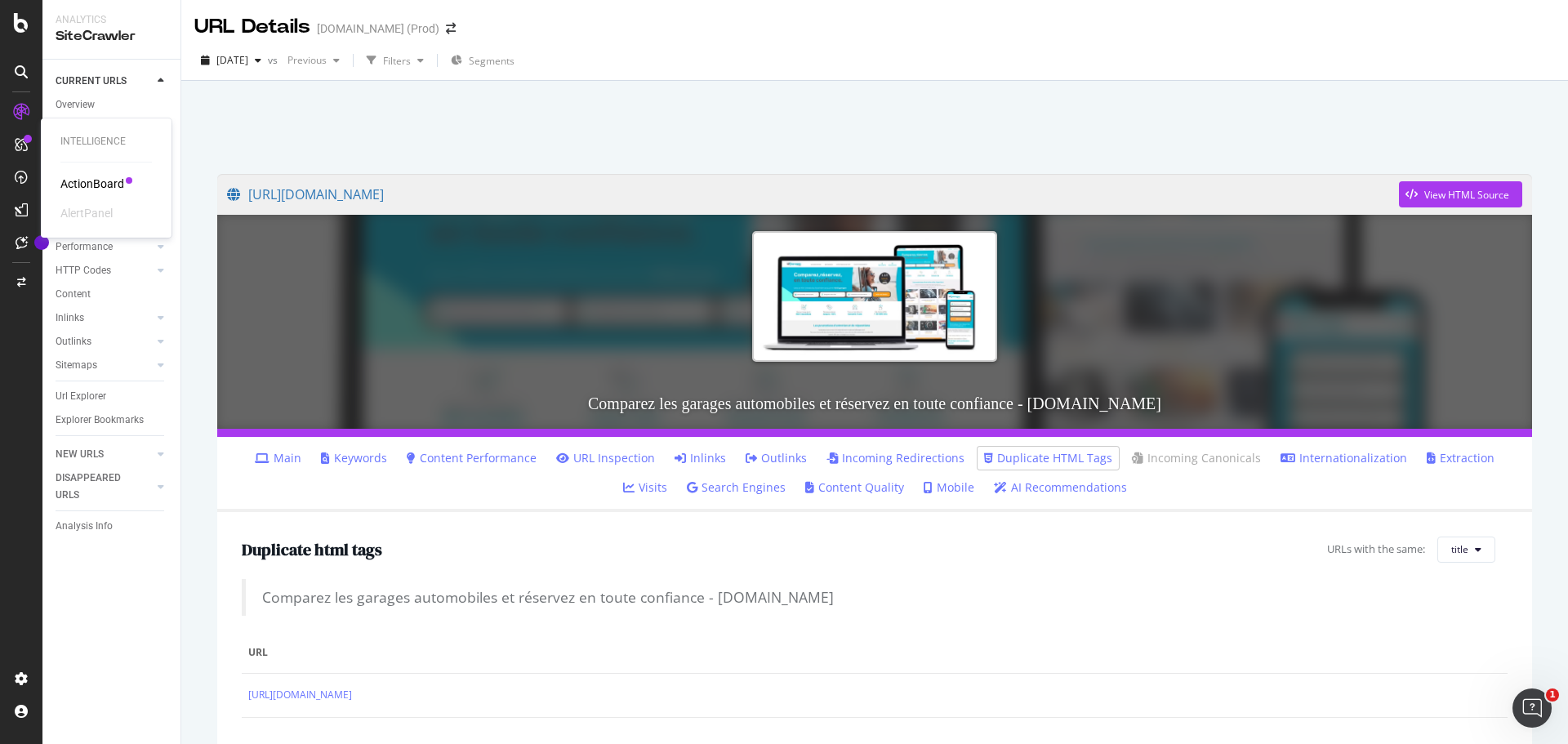
click at [83, 181] on div "ActionBoard" at bounding box center [92, 183] width 63 height 16
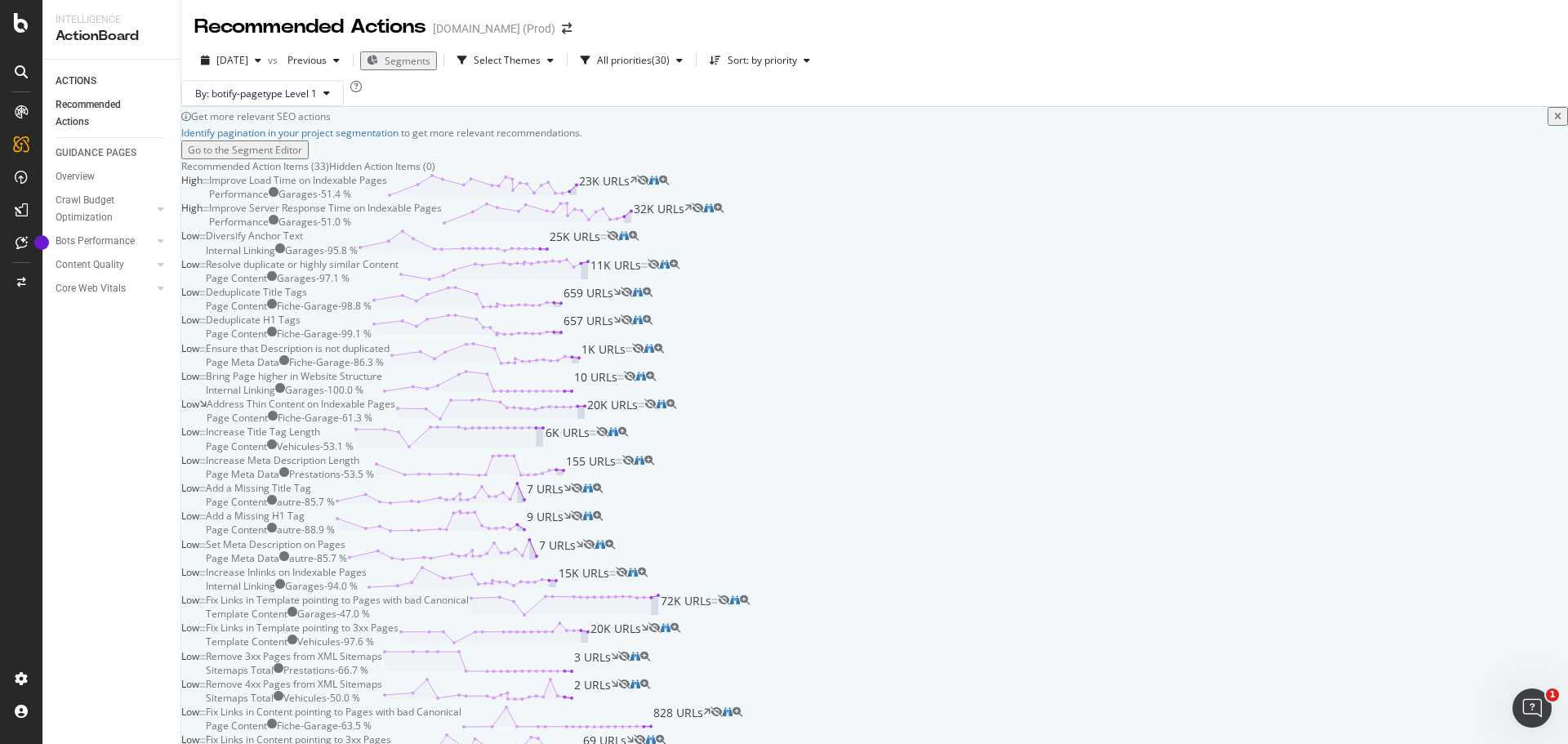
click at [430, 57] on span "Segments" at bounding box center [407, 61] width 45 height 14
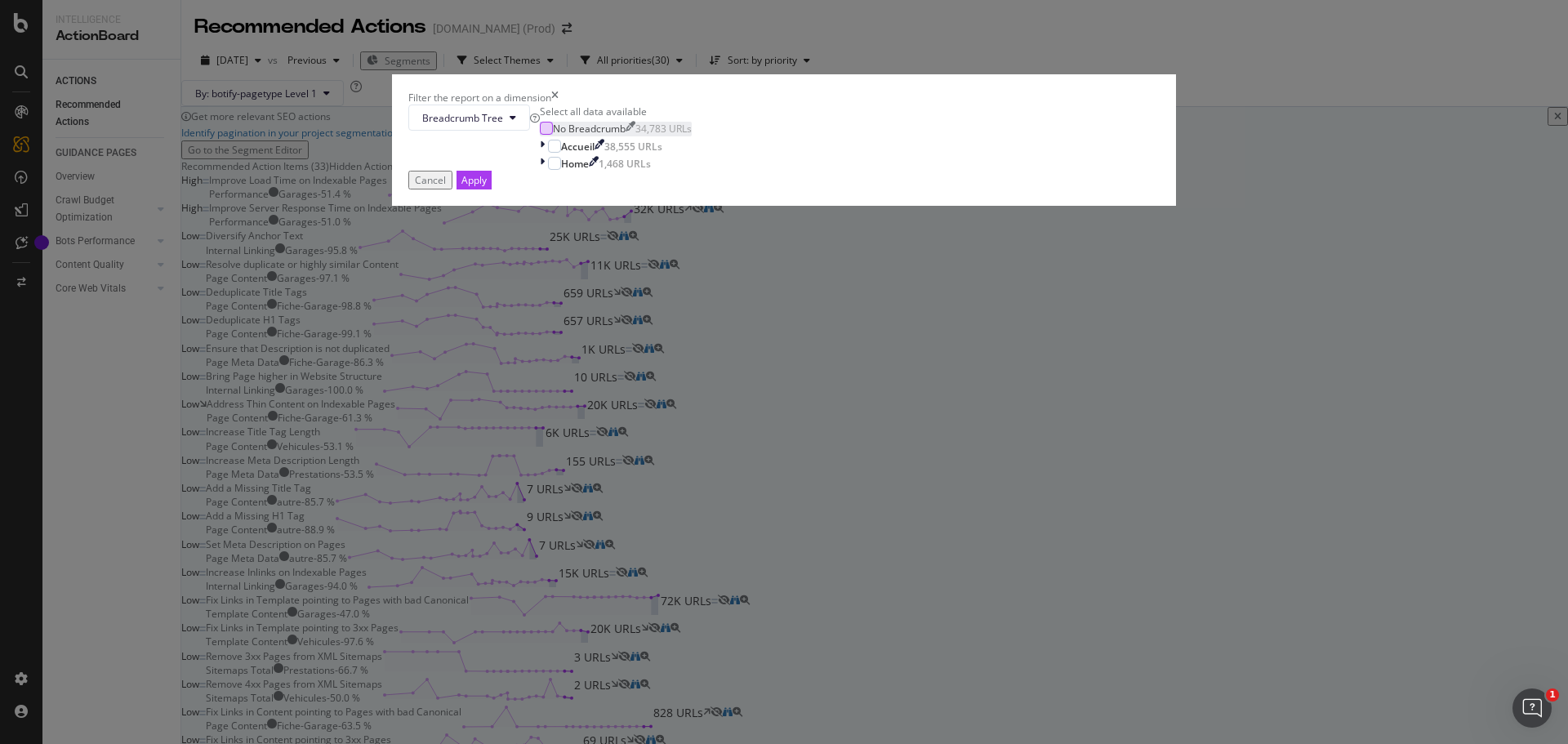
click at [553, 134] on div "modal" at bounding box center [546, 128] width 13 height 13
click at [487, 186] on div "Apply" at bounding box center [473, 180] width 26 height 14
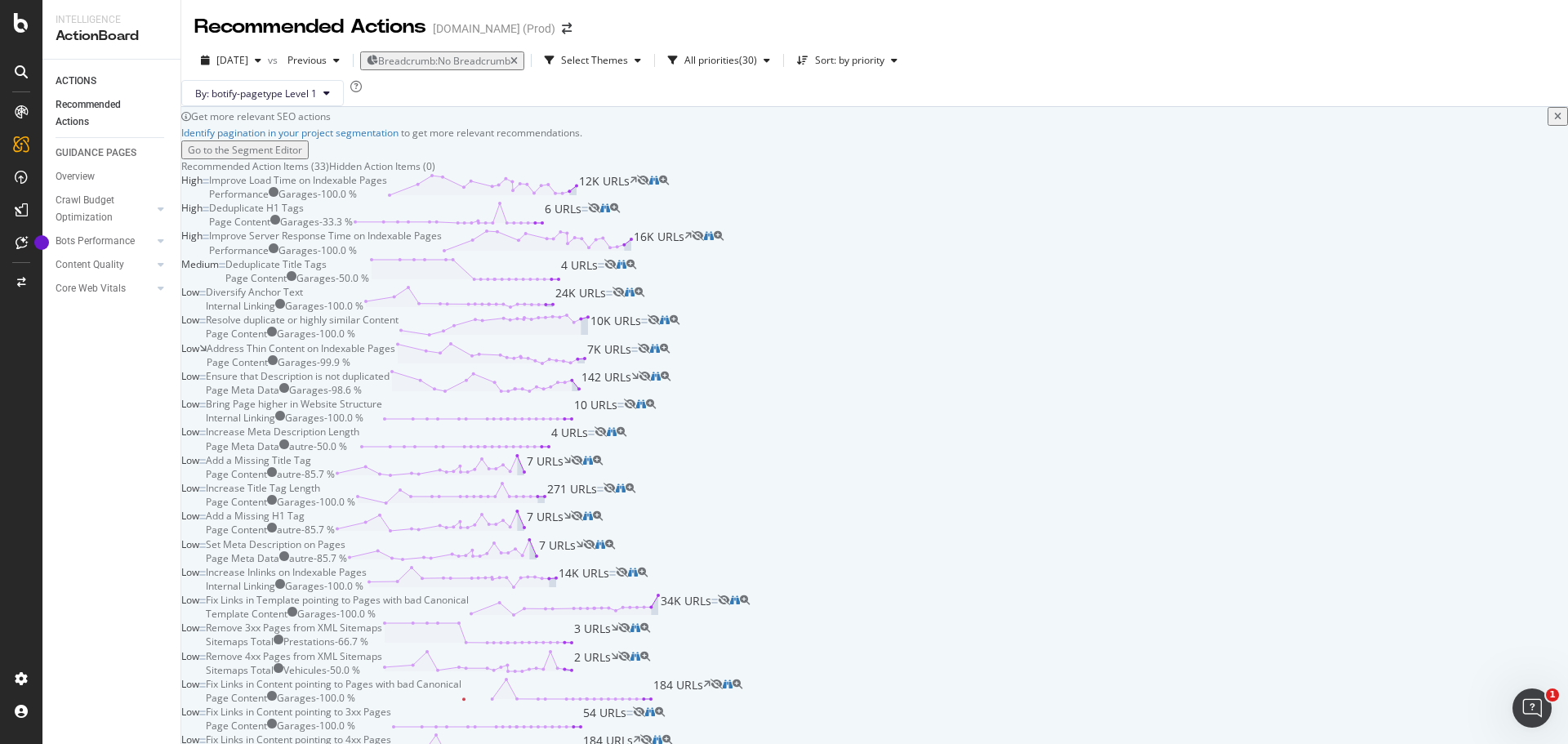
scroll to position [572, 0]
click at [546, 537] on div "Low Add a Missing H1 Tag Page Content autre - 85.7 % 7 URLs" at bounding box center [874, 522] width 1386 height 27
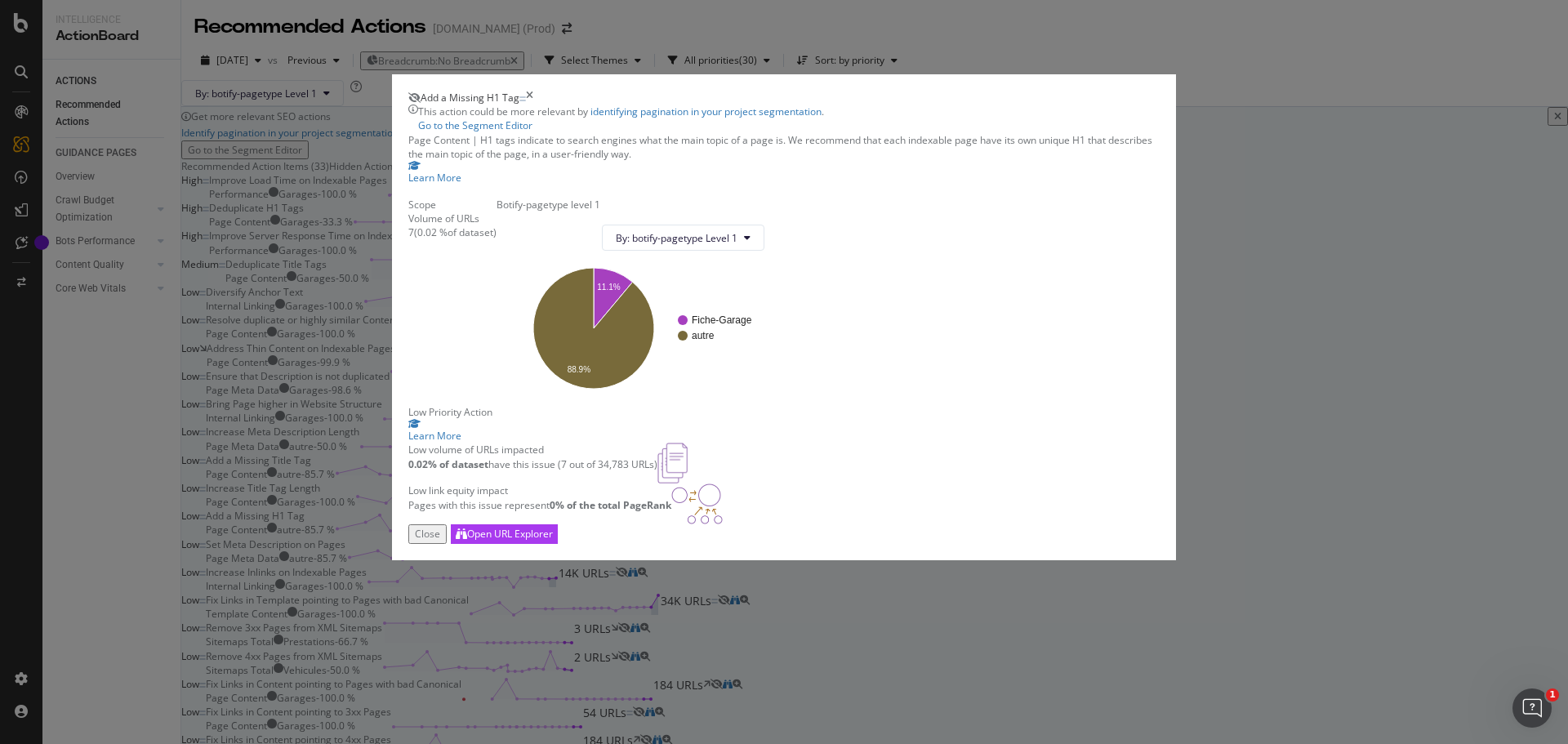
scroll to position [32, 0]
click at [553, 540] on div "Open URL Explorer" at bounding box center [509, 533] width 86 height 14
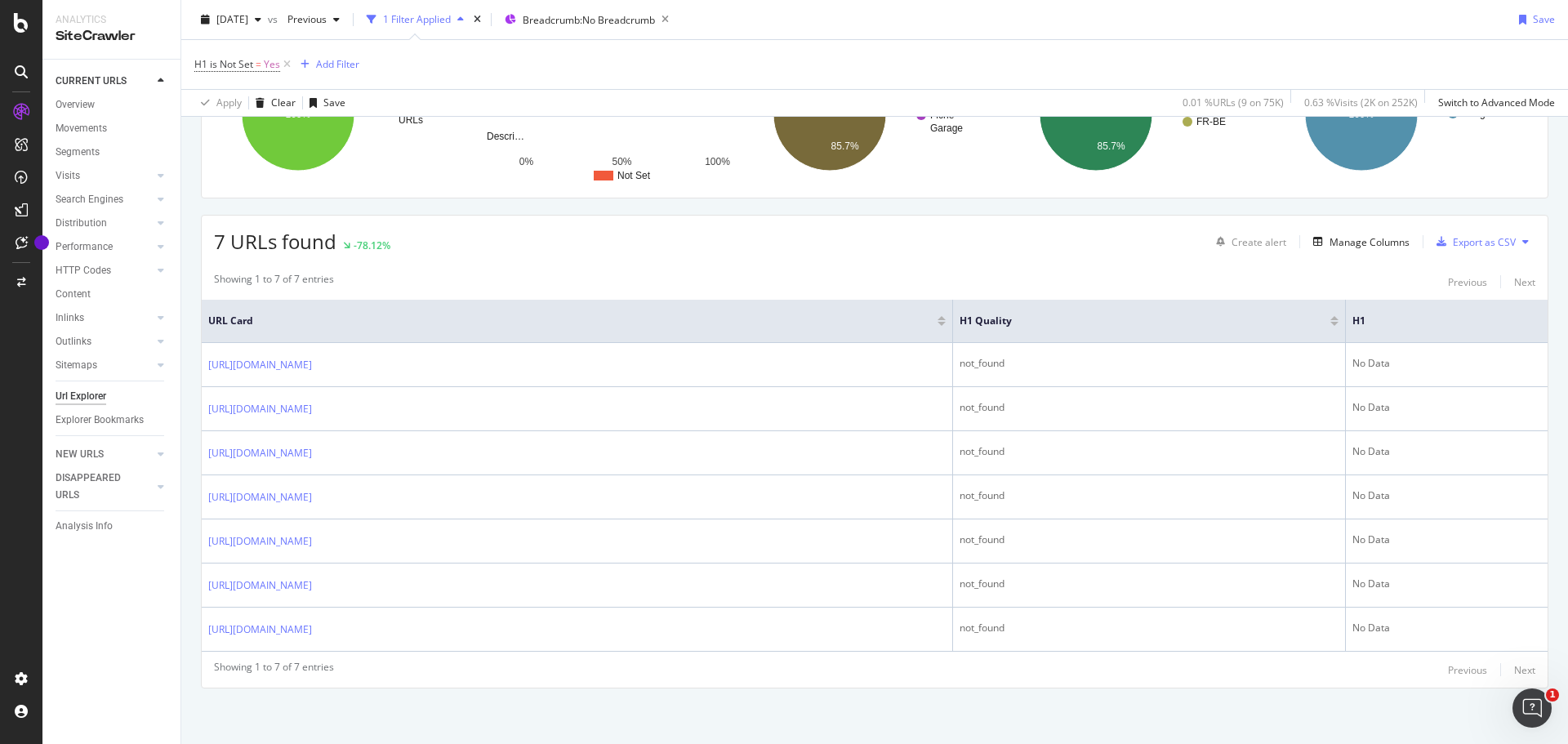
scroll to position [195, 0]
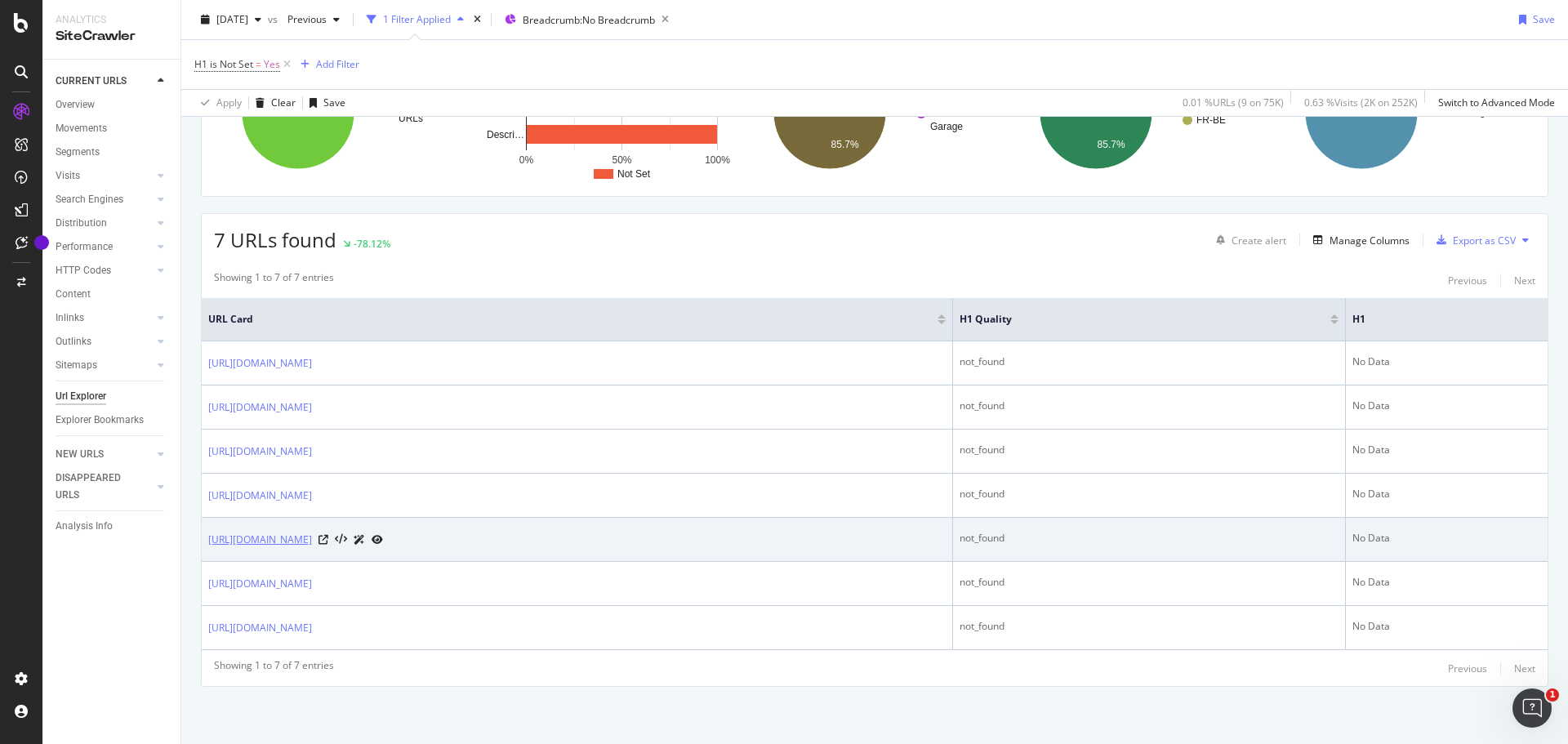
click at [312, 538] on link "https://www.idgarages.com/fr-fr/account/newsletters" at bounding box center [260, 539] width 104 height 16
drag, startPoint x: 468, startPoint y: 543, endPoint x: 210, endPoint y: 536, distance: 258.1
click at [210, 536] on div "https://www.idgarages.com/fr-fr/account/newsletters" at bounding box center [295, 540] width 175 height 17
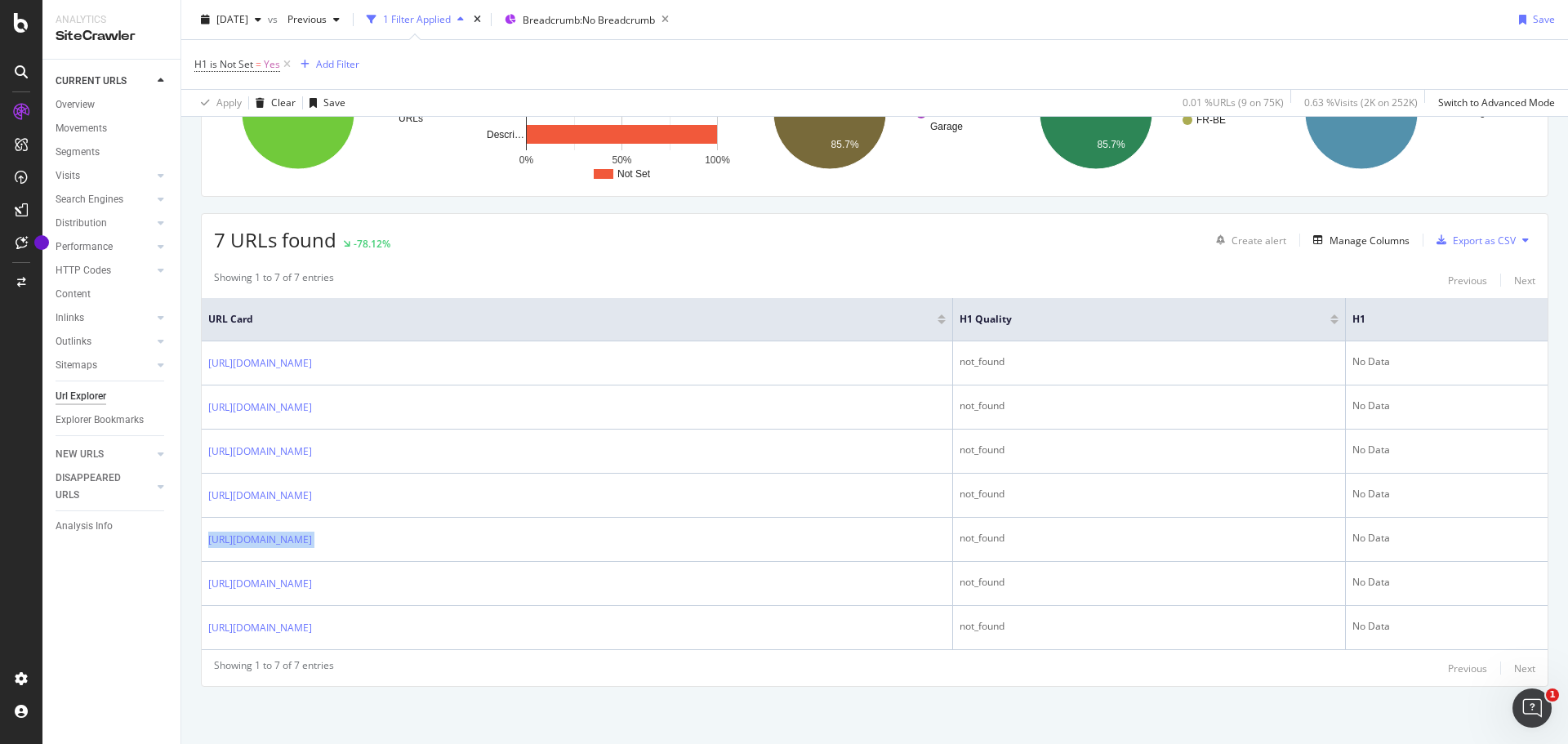
copy div "https://www.idgarages.com/fr-fr/account/newsletters"
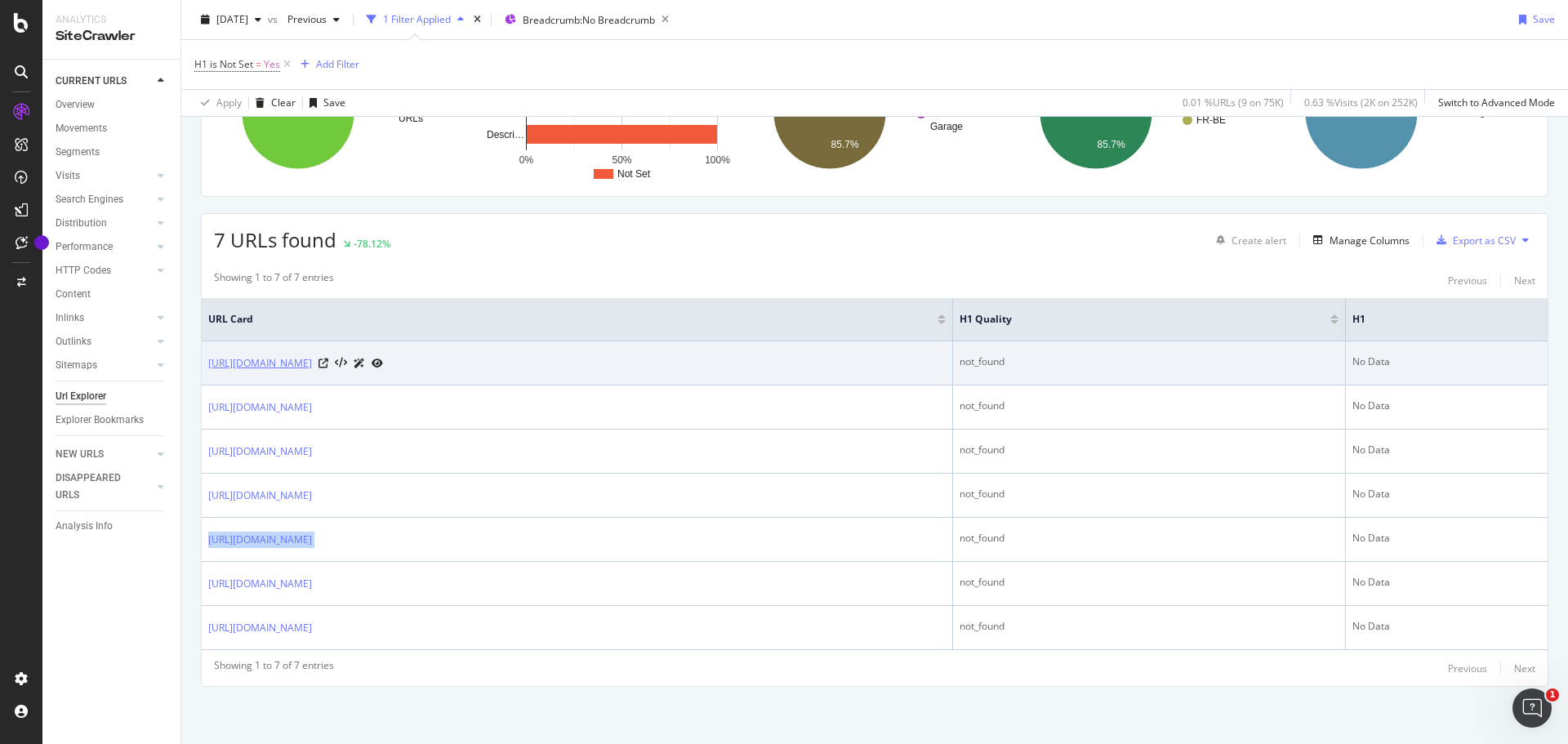
click at [312, 364] on link "[URL][DOMAIN_NAME]" at bounding box center [260, 363] width 104 height 16
click at [647, 372] on td "[URL][DOMAIN_NAME]" at bounding box center [577, 363] width 751 height 44
click at [329, 360] on icon at bounding box center [323, 363] width 9 height 9
